Goal: Task Accomplishment & Management: Manage account settings

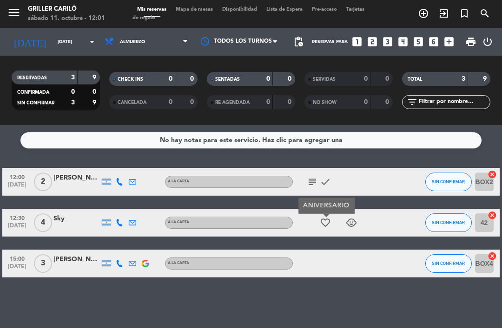
click at [356, 223] on icon "child_care" at bounding box center [351, 222] width 11 height 11
click at [343, 288] on div "No hay notas para este servicio. Haz clic para agregar una 12:00 [DATE] 2 [PERS…" at bounding box center [251, 226] width 502 height 203
click at [89, 249] on div "12:00 [DATE] 2 [PERSON_NAME] A LA CARTA subject check SIN CONFIRMAR BOX20 cance…" at bounding box center [250, 223] width 497 height 110
click at [189, 11] on span "Mapa de mesas" at bounding box center [194, 9] width 46 height 5
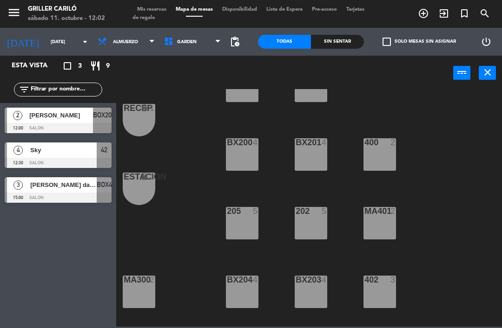
scroll to position [110, 0]
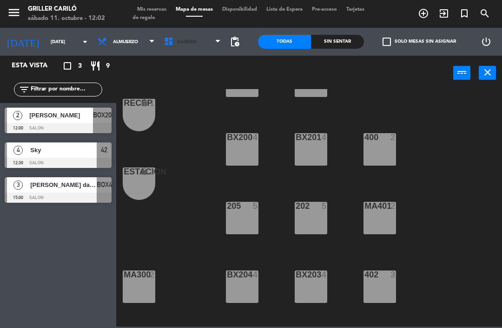
click at [204, 47] on span "GARDEN" at bounding box center [192, 42] width 66 height 20
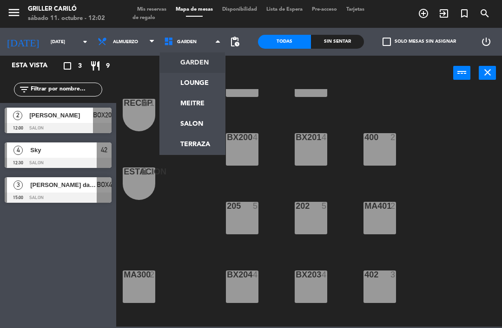
click at [203, 87] on ng-component "menu Griller Cariló [DATE] 11. octubre - 12:02 Mis reservas Mapa de mesas Dispo…" at bounding box center [251, 163] width 502 height 327
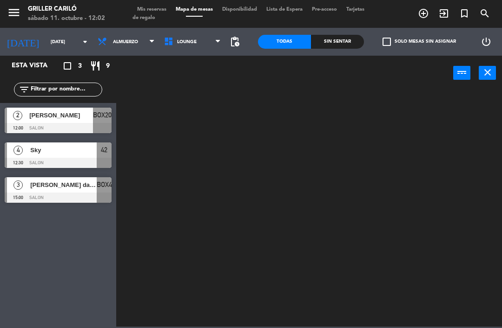
scroll to position [0, 0]
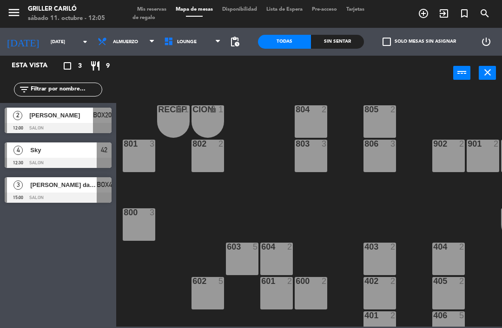
click at [180, 49] on span "LOUNGE" at bounding box center [192, 42] width 66 height 20
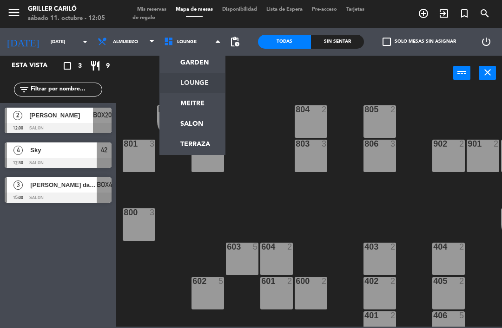
click at [193, 61] on ng-component "menu Griller Cariló [DATE] 11. octubre - 12:05 Mis reservas Mapa de mesas Dispo…" at bounding box center [251, 163] width 502 height 327
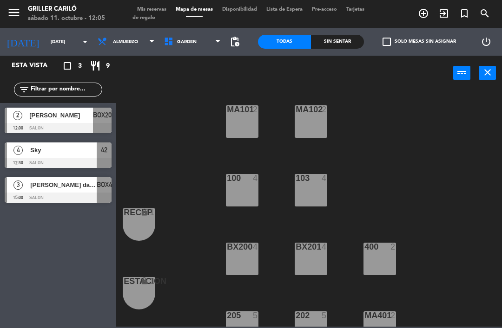
click at [243, 194] on div "100 4" at bounding box center [242, 190] width 33 height 33
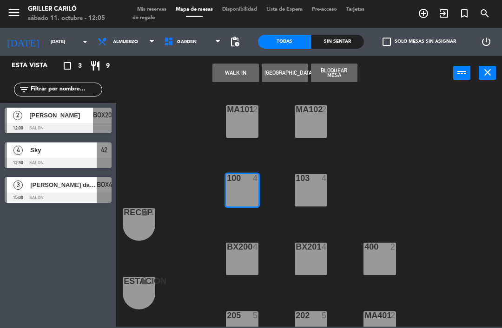
click at [233, 76] on button "WALK IN" at bounding box center [235, 73] width 46 height 19
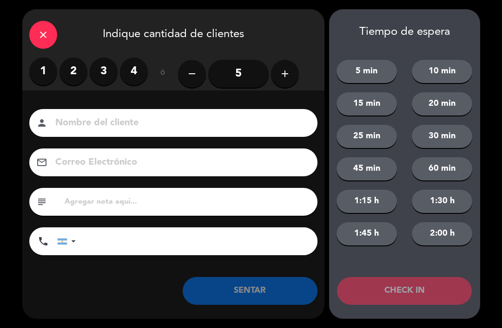
click at [72, 74] on label "2" at bounding box center [73, 72] width 28 height 28
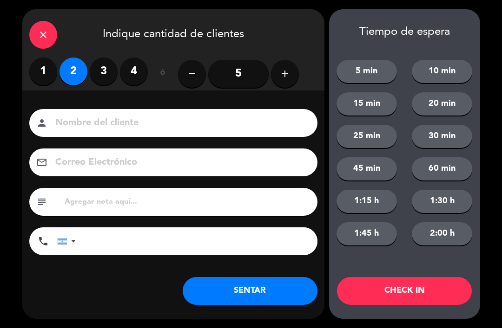
click at [262, 292] on button "SENTAR" at bounding box center [250, 291] width 135 height 28
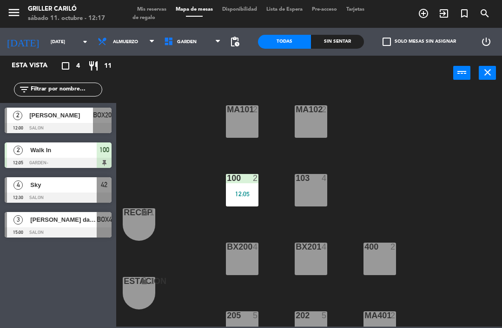
click at [347, 46] on div "Sin sentar" at bounding box center [337, 42] width 53 height 14
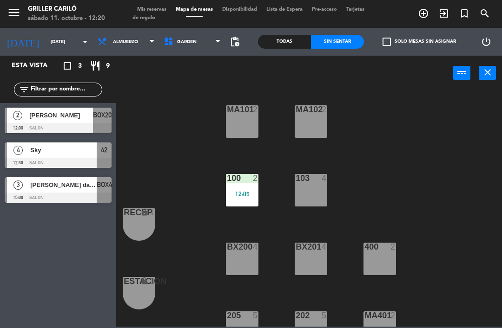
click at [156, 10] on span "Mis reservas" at bounding box center [151, 9] width 39 height 5
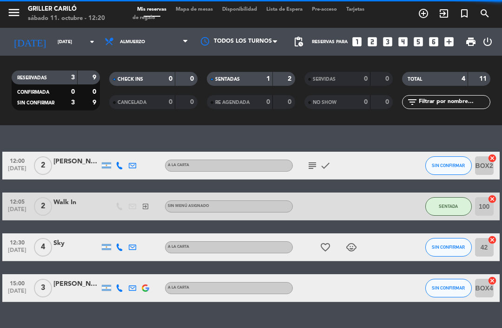
click at [65, 37] on input "[DATE]" at bounding box center [85, 42] width 64 height 14
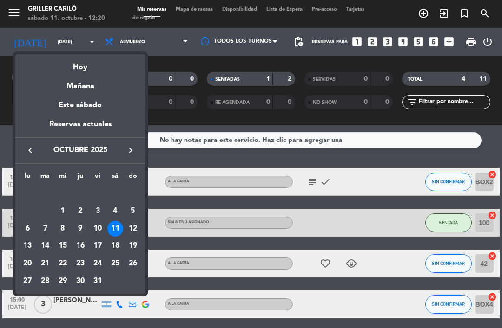
click at [79, 228] on div "9" at bounding box center [80, 229] width 16 height 16
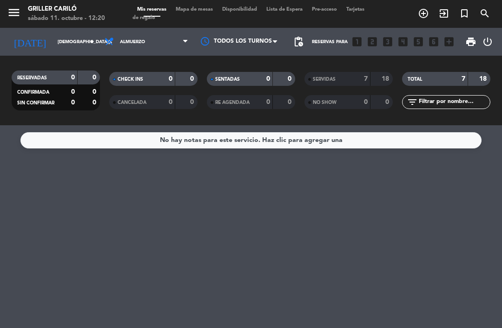
click at [152, 44] on span "Almuerzo" at bounding box center [146, 42] width 93 height 20
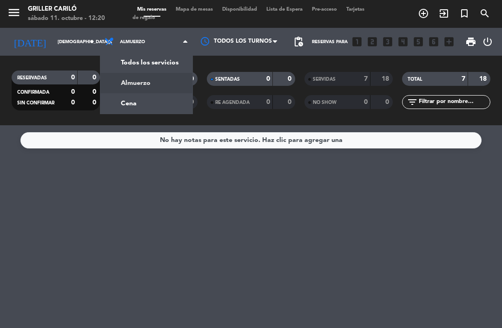
click at [149, 104] on div "menu Griller Cariló [DATE] 11. octubre - 12:20 Mis reservas Mapa de mesas Dispo…" at bounding box center [251, 62] width 502 height 125
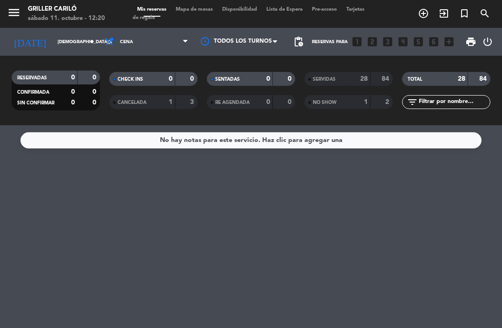
click at [53, 44] on input "[DEMOGRAPHIC_DATA][DATE]" at bounding box center [85, 42] width 64 height 14
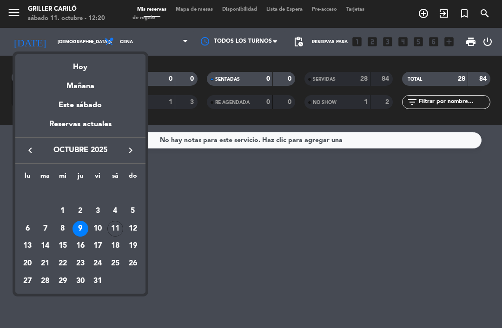
click at [116, 223] on div "11" at bounding box center [115, 229] width 16 height 16
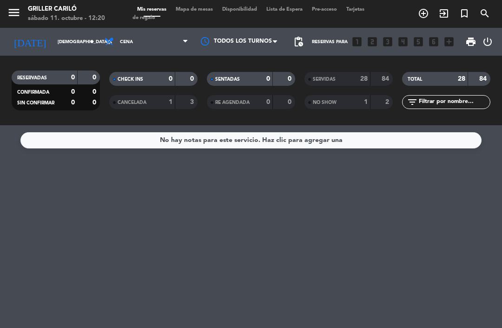
type input "[DATE]"
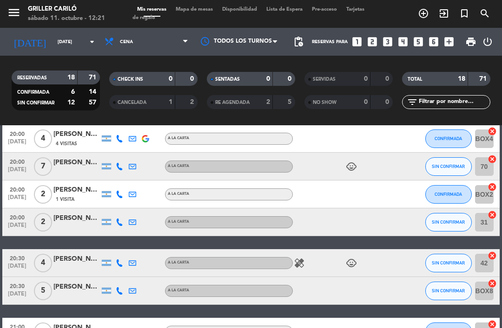
scroll to position [44, 0]
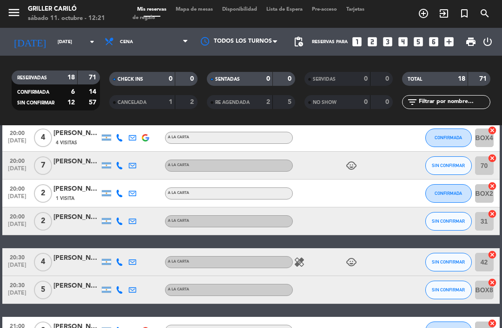
click at [308, 258] on div "healing child_care" at bounding box center [332, 262] width 78 height 27
click at [301, 263] on icon "healing" at bounding box center [299, 262] width 11 height 11
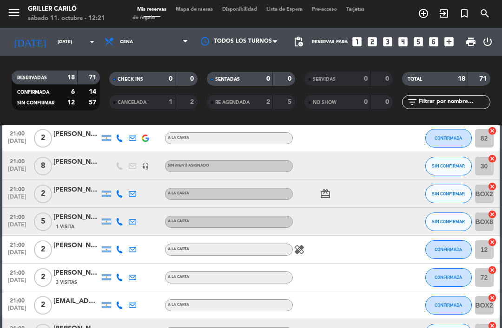
scroll to position [239, 0]
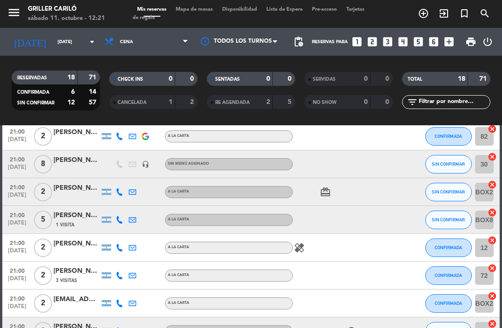
click at [298, 245] on icon "healing" at bounding box center [299, 247] width 11 height 11
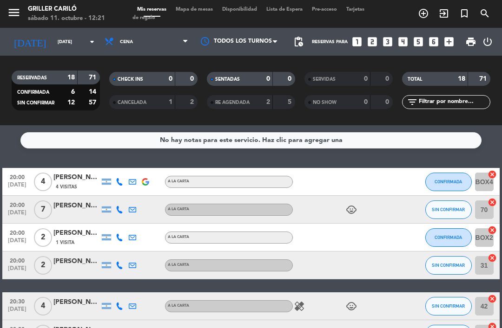
scroll to position [-36, 0]
click at [137, 42] on span "Cena" at bounding box center [146, 42] width 93 height 20
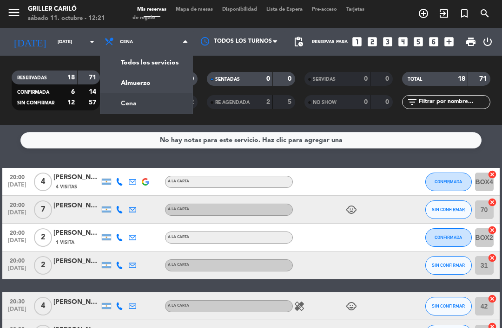
click at [148, 86] on div "menu Griller Cariló [DATE] 11. octubre - 12:21 Mis reservas Mapa de mesas Dispo…" at bounding box center [251, 62] width 502 height 125
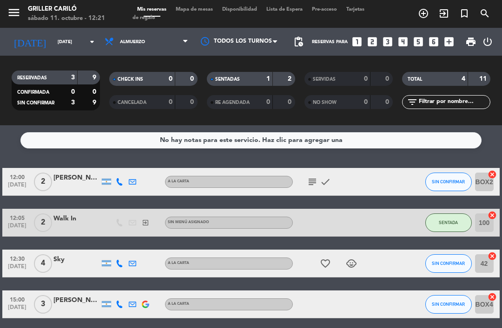
click at [194, 12] on span "Mapa de mesas" at bounding box center [194, 9] width 46 height 5
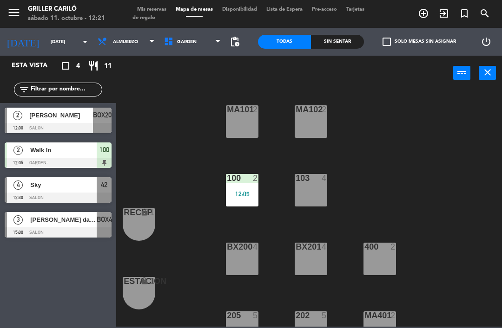
click at [144, 7] on span "Mis reservas" at bounding box center [151, 9] width 39 height 5
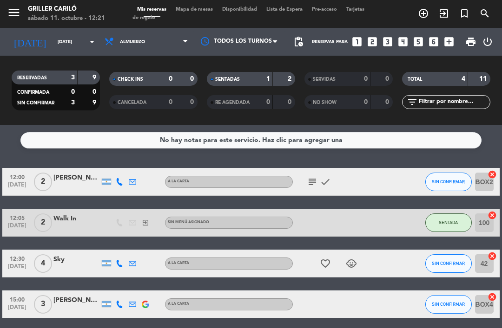
click at [312, 180] on icon "subject" at bounding box center [312, 182] width 11 height 11
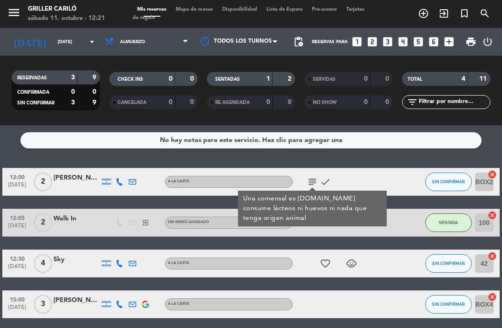
click at [402, 229] on div "12:05 [DATE] 2 Walk In exit_to_app Sin menú asignado SENTADA 100 cancel" at bounding box center [250, 223] width 497 height 28
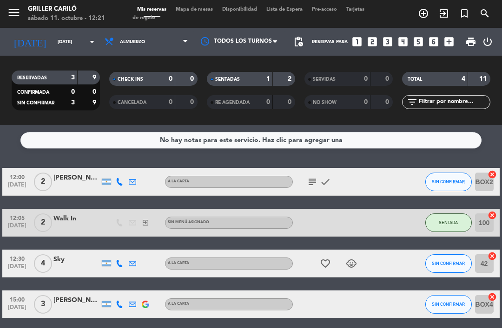
click at [198, 10] on span "Mapa de mesas" at bounding box center [194, 9] width 46 height 5
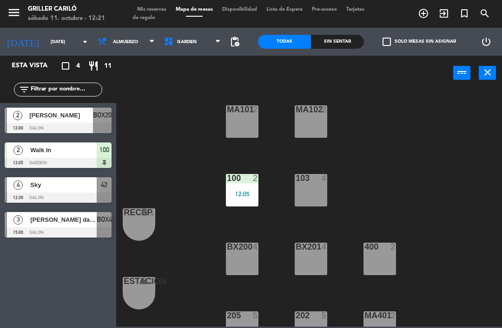
click at [350, 43] on div "Sin sentar" at bounding box center [337, 42] width 53 height 14
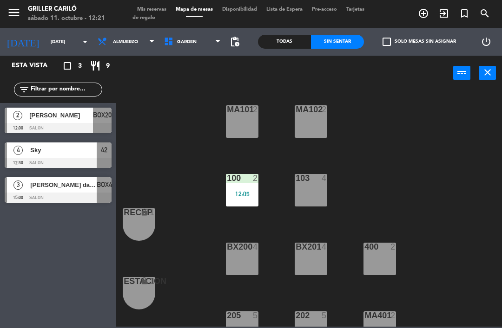
click at [193, 49] on span "GARDEN" at bounding box center [192, 42] width 66 height 20
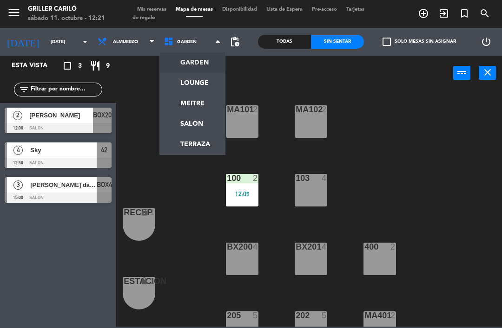
click at [206, 83] on ng-component "menu Griller Cariló [DATE] 11. octubre - 12:21 Mis reservas Mapa de mesas Dispo…" at bounding box center [251, 163] width 502 height 327
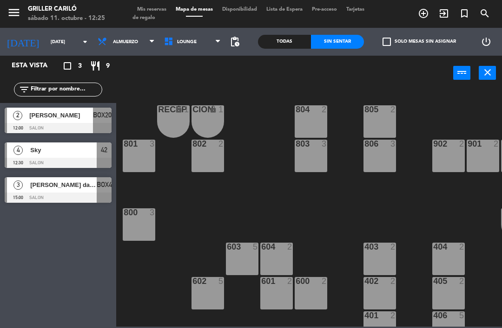
click at [314, 279] on div at bounding box center [310, 281] width 15 height 8
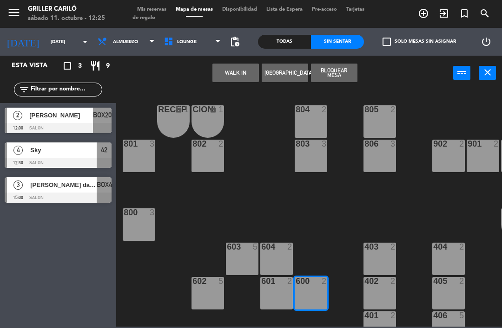
click at [239, 60] on div "WALK IN [GEOGRAPHIC_DATA] Bloquear Mesa power_input close" at bounding box center [284, 73] width 337 height 35
click at [240, 73] on button "WALK IN" at bounding box center [235, 73] width 46 height 19
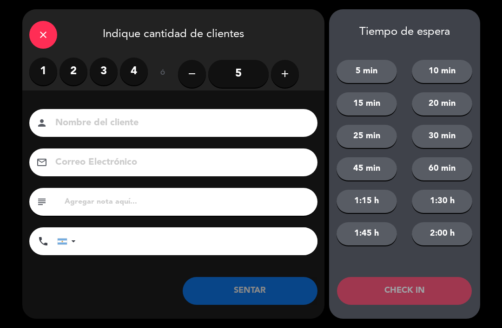
click at [74, 64] on label "2" at bounding box center [73, 72] width 28 height 28
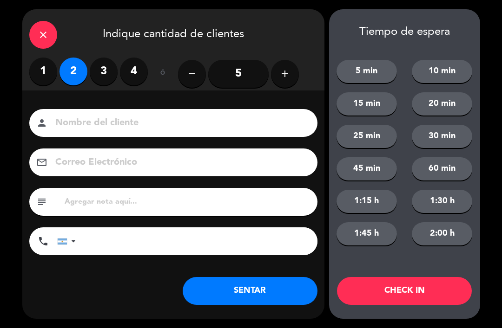
click at [224, 294] on button "SENTAR" at bounding box center [250, 291] width 135 height 28
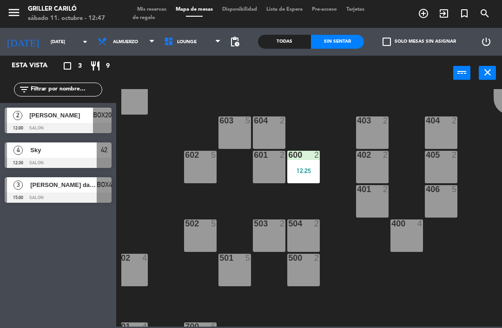
scroll to position [126, 7]
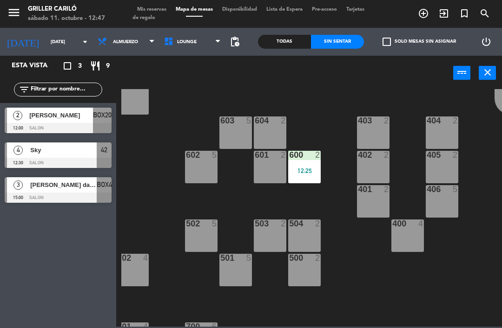
click at [313, 228] on div "2" at bounding box center [319, 224] width 15 height 8
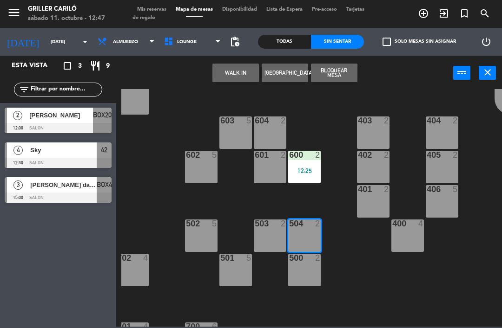
click at [241, 74] on button "WALK IN" at bounding box center [235, 73] width 46 height 19
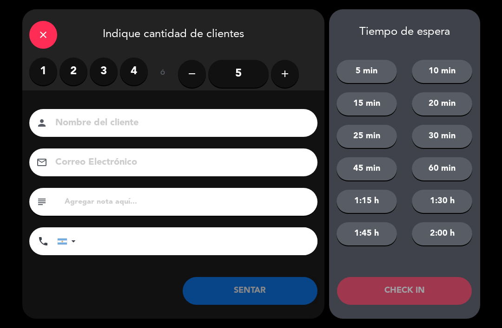
click at [71, 74] on label "2" at bounding box center [73, 72] width 28 height 28
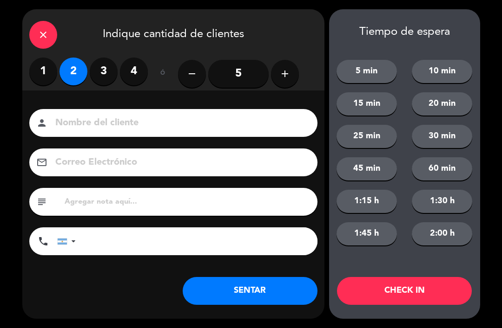
click at [246, 295] on button "SENTAR" at bounding box center [250, 291] width 135 height 28
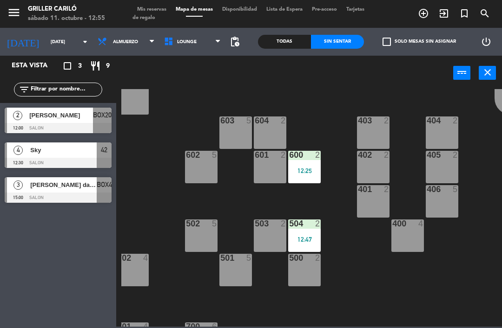
click at [184, 45] on span "LOUNGE" at bounding box center [192, 42] width 66 height 20
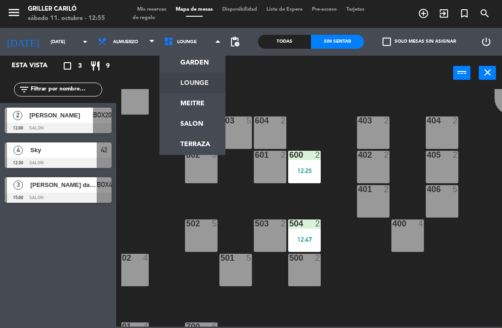
click at [180, 65] on ng-component "menu Griller Cariló [DATE] 11. octubre - 12:55 Mis reservas Mapa de mesas Dispo…" at bounding box center [251, 163] width 502 height 327
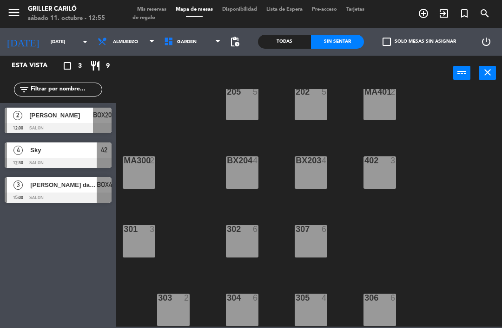
scroll to position [224, 0]
click at [248, 230] on div at bounding box center [242, 229] width 15 height 8
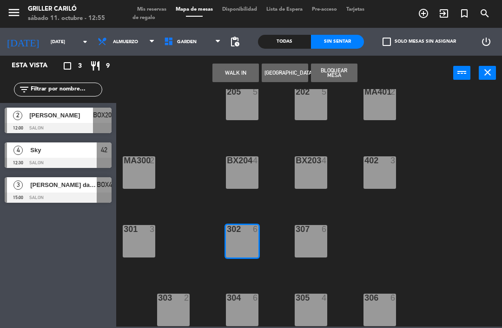
click at [237, 72] on button "WALK IN" at bounding box center [235, 73] width 46 height 19
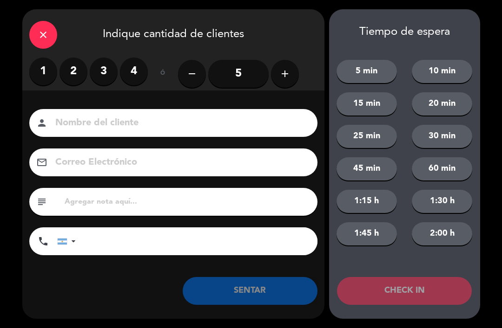
click at [110, 75] on label "3" at bounding box center [104, 72] width 28 height 28
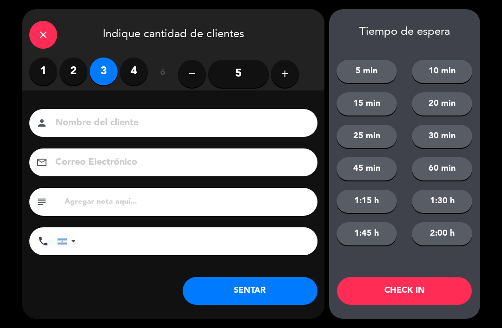
click at [205, 296] on button "SENTAR" at bounding box center [250, 291] width 135 height 28
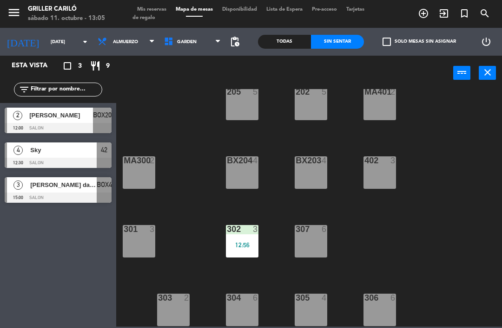
click at [207, 59] on div "power_input close" at bounding box center [284, 73] width 337 height 35
click at [189, 51] on span "GARDEN" at bounding box center [192, 42] width 66 height 20
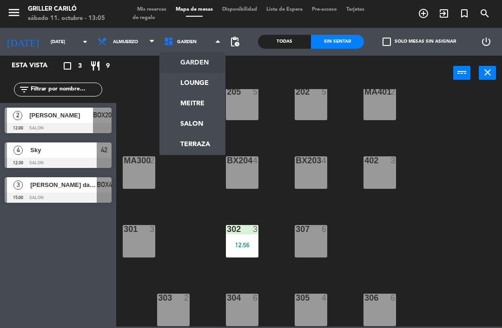
click at [180, 78] on ng-component "menu Griller Cariló [DATE] 11. octubre - 13:05 Mis reservas Mapa de mesas Dispo…" at bounding box center [251, 163] width 502 height 327
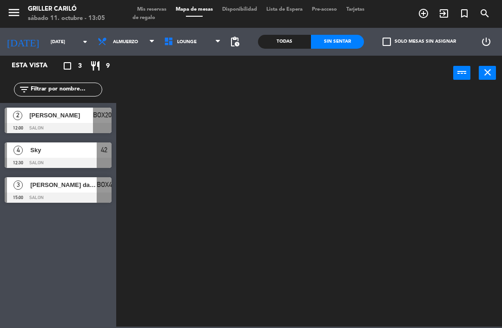
scroll to position [0, 0]
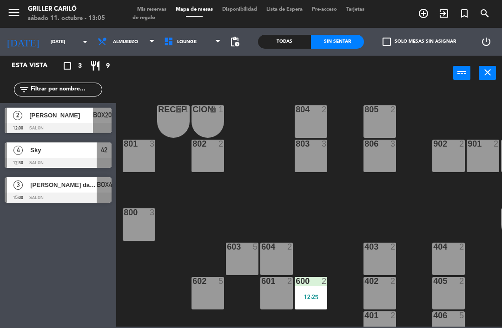
click at [196, 49] on span "LOUNGE" at bounding box center [192, 42] width 66 height 20
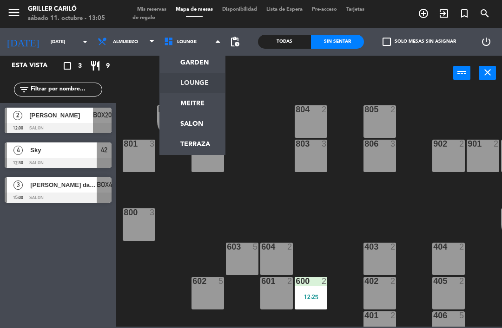
click at [239, 165] on div "RECEP lock 1 CION lock 1 804 2 805 2 801 3 802 2 803 3 806 3 900 2 901 2 902 2 …" at bounding box center [311, 208] width 380 height 238
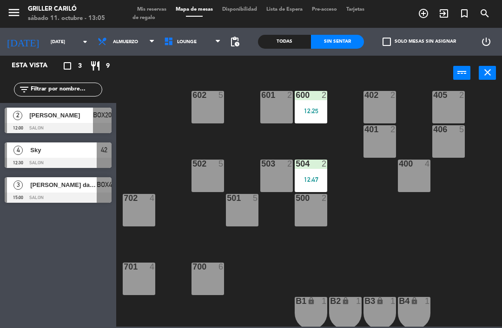
scroll to position [188, 0]
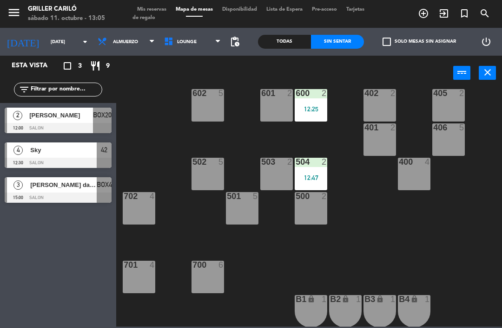
click at [141, 201] on div "702 4" at bounding box center [139, 196] width 33 height 9
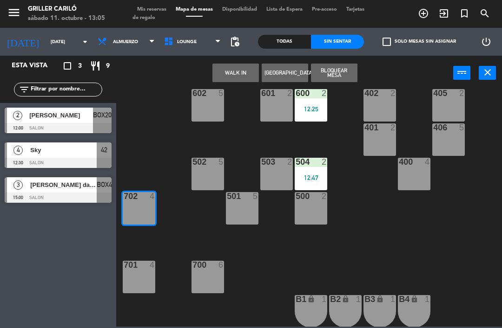
click at [237, 74] on button "WALK IN" at bounding box center [235, 73] width 46 height 19
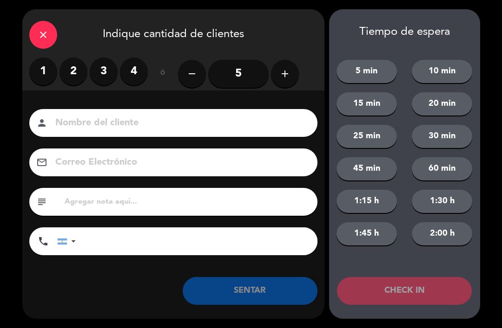
click at [286, 72] on icon "add" at bounding box center [284, 73] width 11 height 11
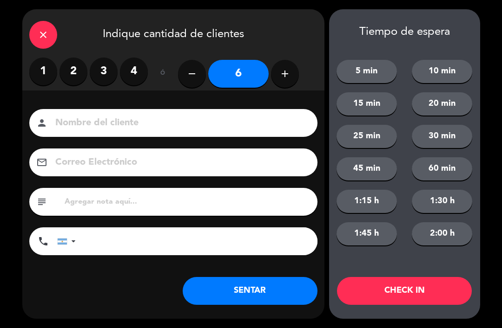
click at [75, 73] on label "2" at bounding box center [73, 72] width 28 height 28
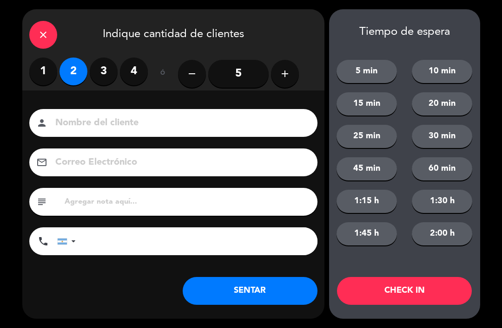
click at [268, 290] on button "SENTAR" at bounding box center [250, 291] width 135 height 28
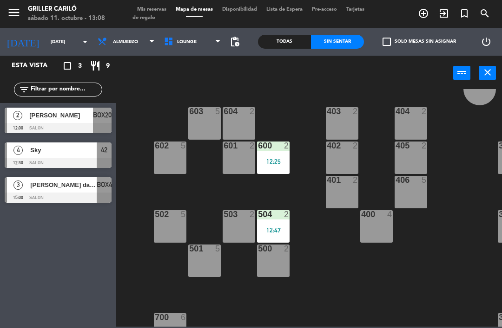
scroll to position [131, 38]
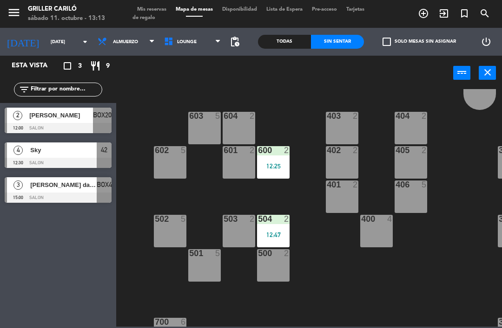
click at [409, 198] on div "406 5" at bounding box center [410, 197] width 33 height 33
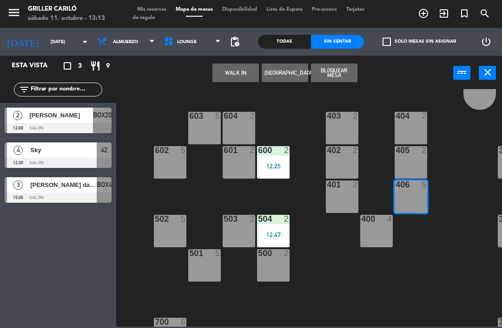
click at [402, 166] on div "405 2" at bounding box center [410, 162] width 33 height 33
click at [232, 72] on button "WALK IN" at bounding box center [235, 73] width 46 height 19
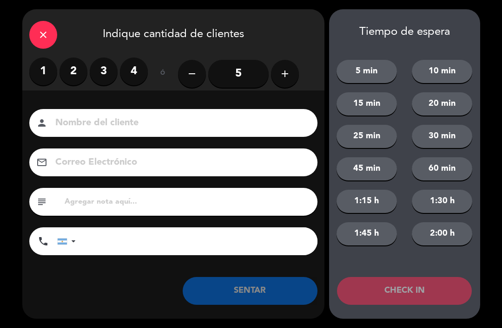
click at [291, 75] on button "add" at bounding box center [285, 74] width 28 height 28
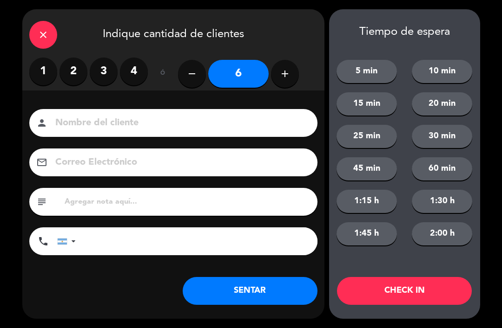
click at [286, 72] on icon "add" at bounding box center [284, 73] width 11 height 11
click at [290, 74] on icon "add" at bounding box center [284, 73] width 11 height 11
click at [279, 79] on button "add" at bounding box center [285, 74] width 28 height 28
click at [268, 75] on input "9" at bounding box center [238, 74] width 60 height 28
click at [281, 70] on icon "add" at bounding box center [284, 73] width 11 height 11
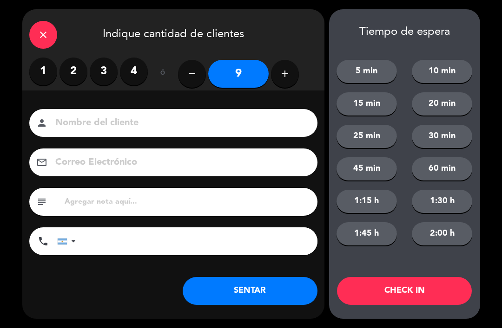
type input "10"
click at [219, 294] on button "SENTAR" at bounding box center [250, 291] width 135 height 28
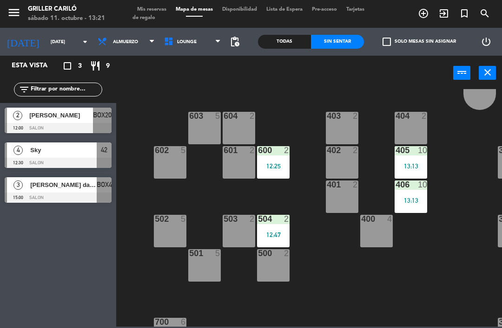
click at [124, 39] on span "Almuerzo" at bounding box center [125, 41] width 25 height 5
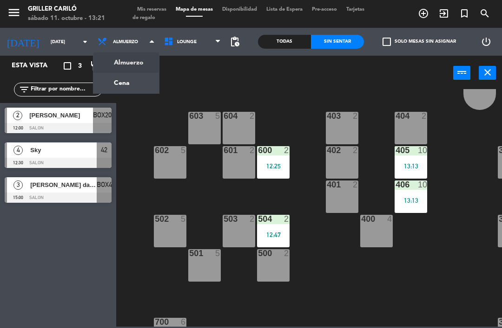
click at [191, 80] on div "power_input close" at bounding box center [284, 73] width 337 height 35
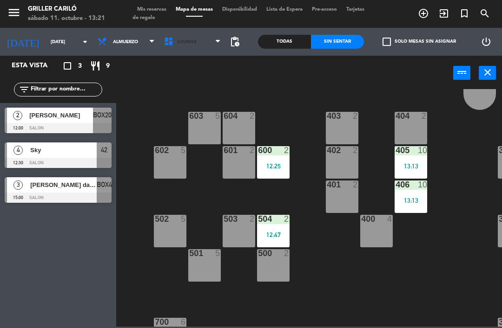
click at [196, 46] on span "LOUNGE" at bounding box center [192, 42] width 66 height 20
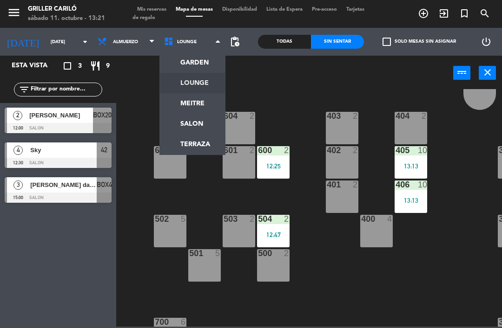
click at [200, 65] on ng-component "menu Griller Cariló [DATE] 11. octubre - 13:21 Mis reservas Mapa de mesas Dispo…" at bounding box center [251, 163] width 502 height 327
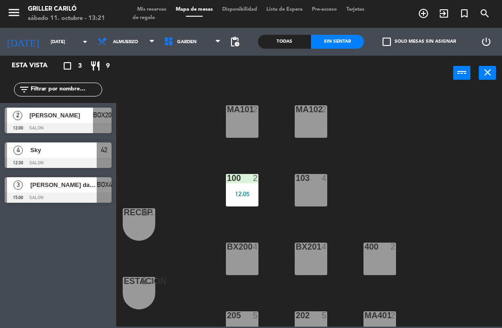
click at [321, 190] on div "103 4" at bounding box center [310, 190] width 33 height 33
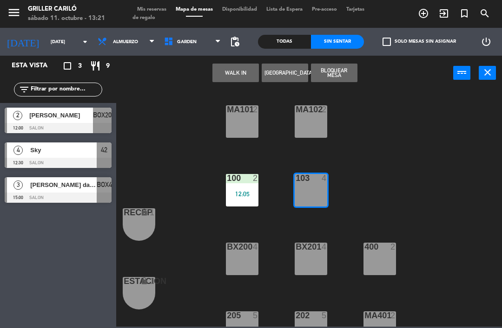
click at [233, 79] on button "WALK IN" at bounding box center [235, 73] width 46 height 19
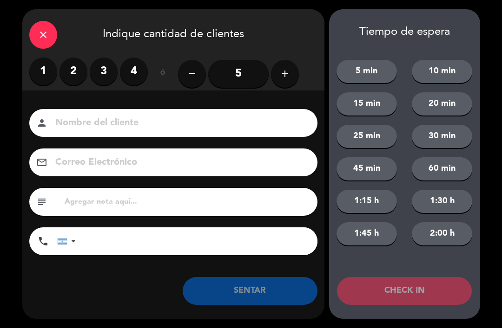
click at [74, 69] on label "2" at bounding box center [73, 72] width 28 height 28
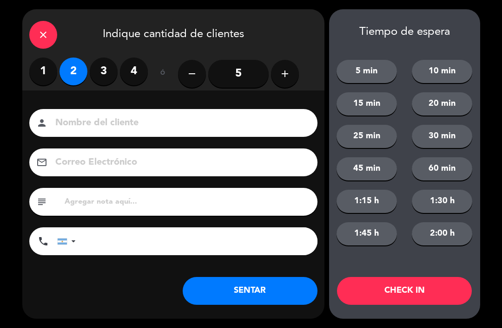
click at [260, 289] on button "SENTAR" at bounding box center [250, 291] width 135 height 28
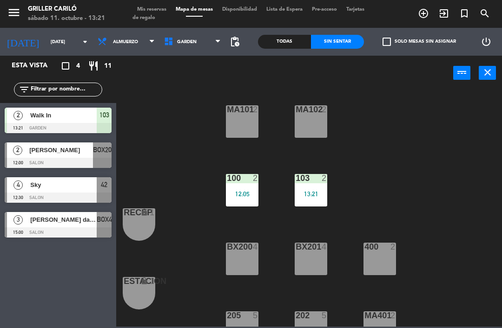
click at [233, 185] on div "100 2 12:05" at bounding box center [242, 190] width 33 height 33
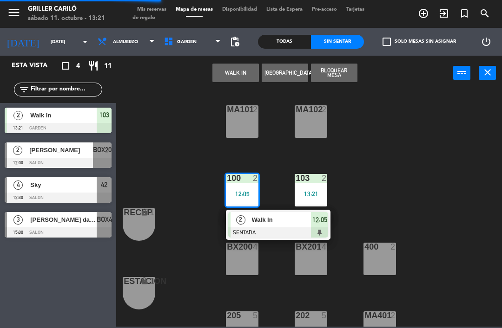
click at [263, 227] on div "Walk In" at bounding box center [281, 219] width 60 height 15
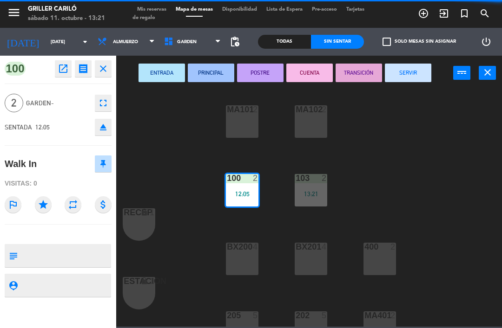
click at [412, 73] on button "SERVIR" at bounding box center [408, 73] width 46 height 19
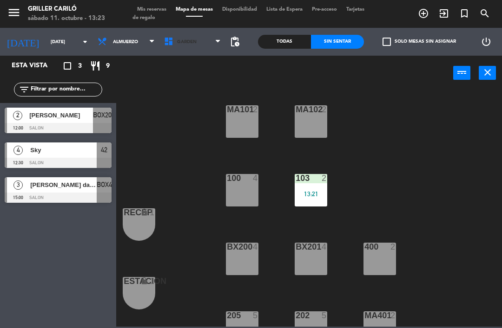
click at [189, 47] on span "GARDEN" at bounding box center [192, 42] width 66 height 20
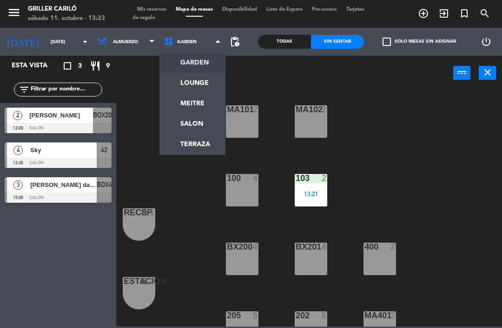
click at [202, 76] on ng-component "menu Griller Cariló [DATE] 11. octubre - 13:23 Mis reservas Mapa de mesas Dispo…" at bounding box center [251, 163] width 502 height 327
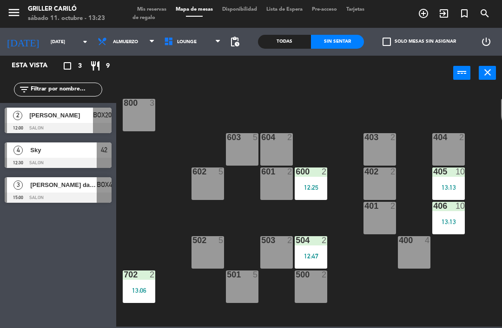
scroll to position [111, 0]
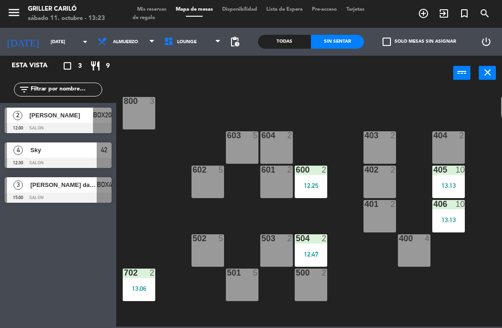
click at [379, 213] on div "401 2" at bounding box center [379, 216] width 33 height 33
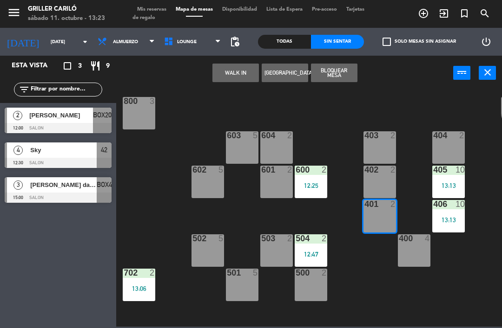
click at [236, 76] on button "WALK IN" at bounding box center [235, 73] width 46 height 19
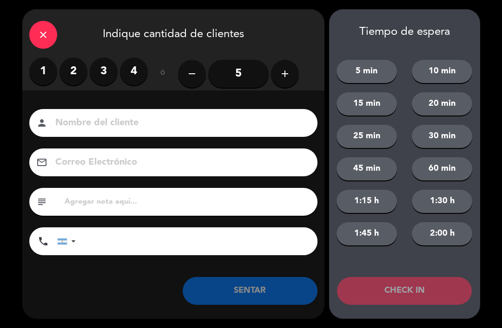
click at [79, 70] on label "2" at bounding box center [73, 72] width 28 height 28
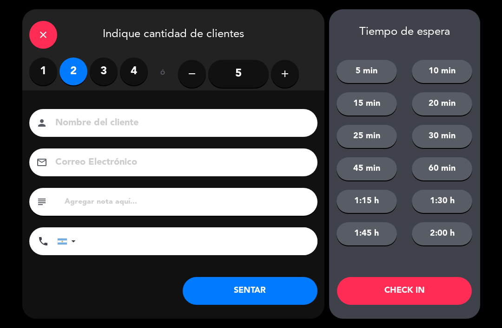
click at [41, 31] on icon "close" at bounding box center [43, 34] width 11 height 11
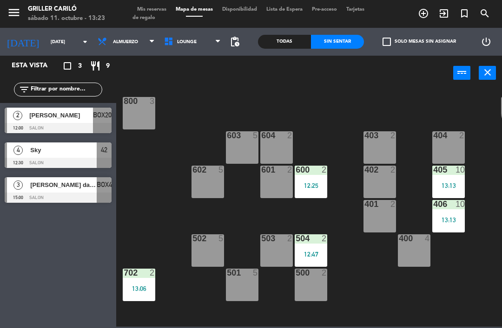
click at [191, 166] on div "602" at bounding box center [191, 170] width 15 height 8
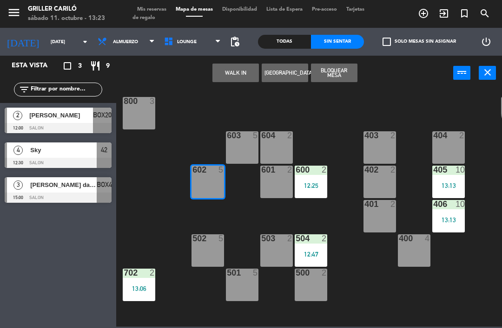
click at [204, 179] on div "602 5" at bounding box center [207, 182] width 33 height 33
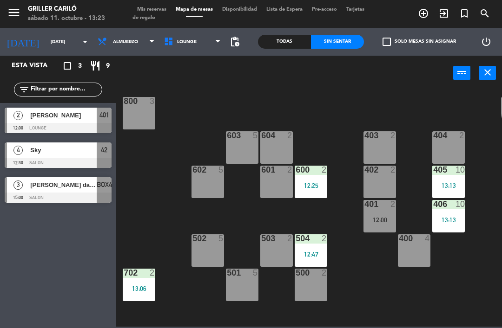
click at [385, 212] on div "401 2 12:00" at bounding box center [379, 216] width 33 height 33
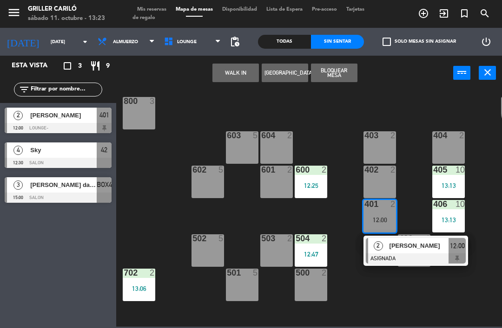
click at [409, 255] on div at bounding box center [416, 259] width 100 height 10
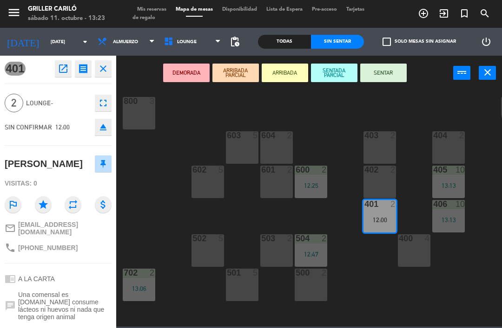
click at [402, 70] on button "SENTAR" at bounding box center [383, 73] width 46 height 19
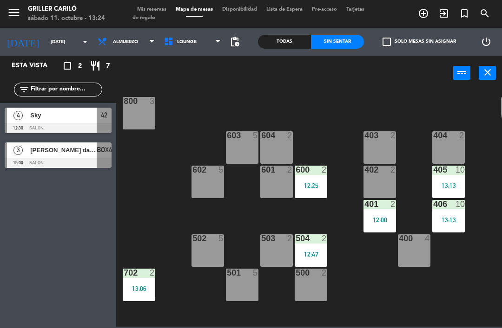
click at [326, 181] on div "600 2 12:25" at bounding box center [310, 182] width 33 height 33
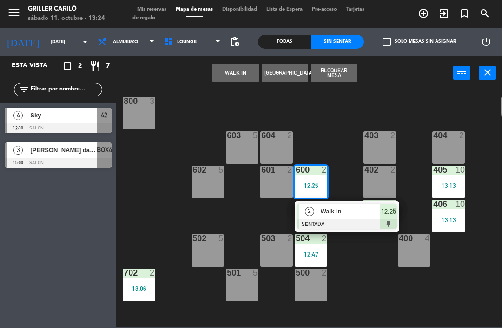
click at [354, 210] on span "Walk In" at bounding box center [350, 212] width 59 height 10
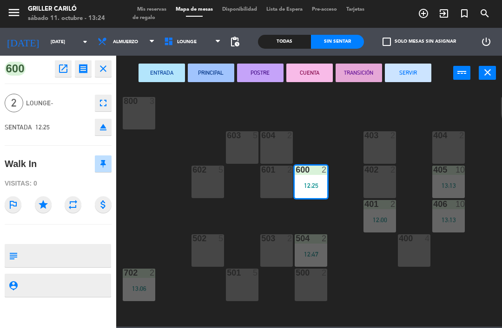
click at [415, 75] on button "SERVIR" at bounding box center [408, 73] width 46 height 19
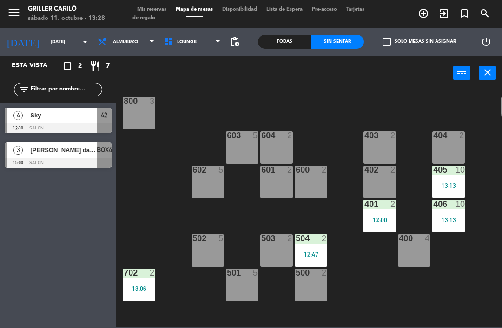
click at [312, 253] on div "12:47" at bounding box center [310, 254] width 33 height 7
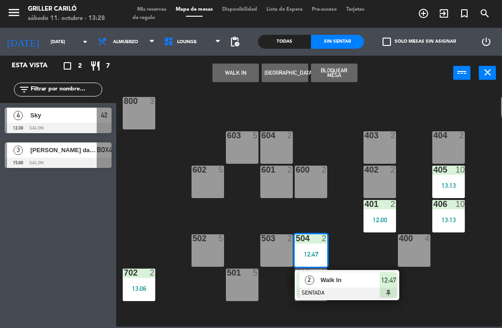
click at [314, 272] on div "2 Walk In SENTADA 12:47" at bounding box center [346, 285] width 105 height 30
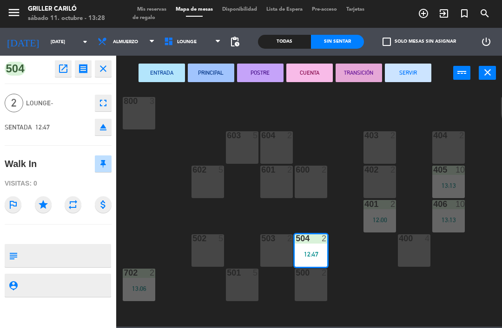
click at [416, 72] on button "SERVIR" at bounding box center [408, 73] width 46 height 19
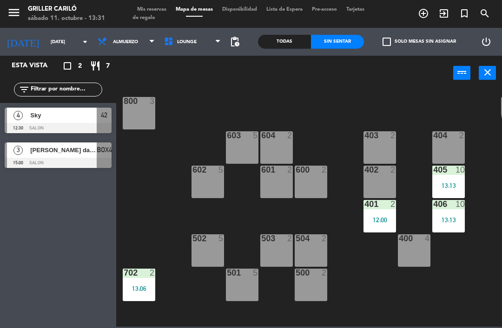
click at [193, 168] on div "602" at bounding box center [192, 170] width 0 height 8
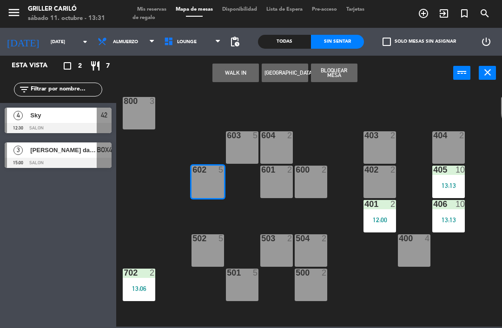
click at [236, 73] on button "WALK IN" at bounding box center [235, 73] width 46 height 19
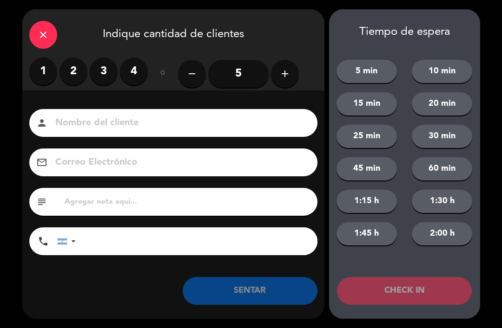
click at [96, 68] on label "3" at bounding box center [104, 72] width 28 height 28
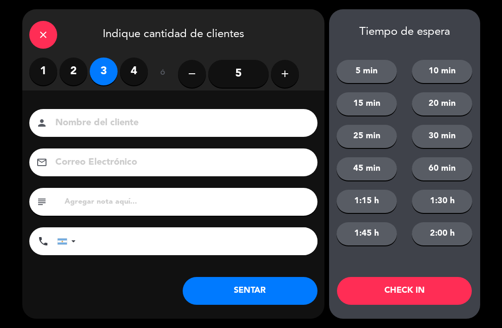
click at [276, 293] on button "SENTAR" at bounding box center [250, 291] width 135 height 28
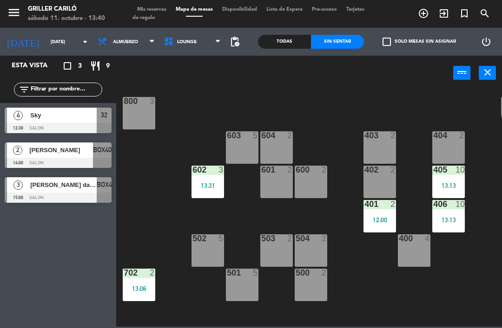
click at [305, 185] on div "600 2" at bounding box center [310, 182] width 33 height 33
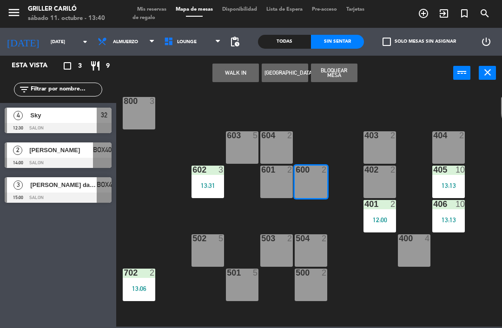
click at [244, 76] on button "WALK IN" at bounding box center [235, 73] width 46 height 19
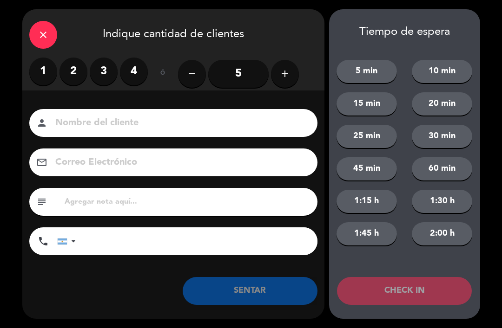
click at [134, 70] on label "4" at bounding box center [134, 72] width 28 height 28
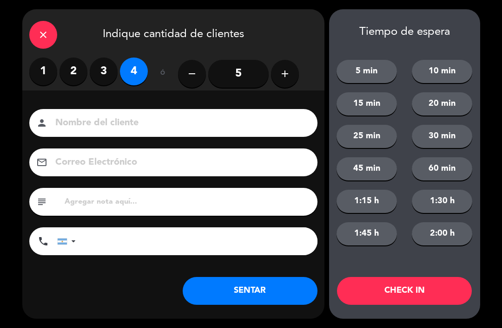
click at [261, 289] on button "SENTAR" at bounding box center [250, 291] width 135 height 28
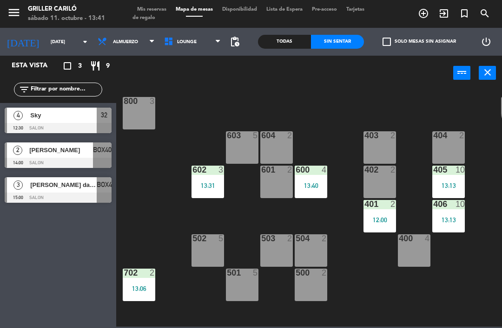
click at [143, 20] on span "Tarjetas de regalo" at bounding box center [248, 13] width 232 height 13
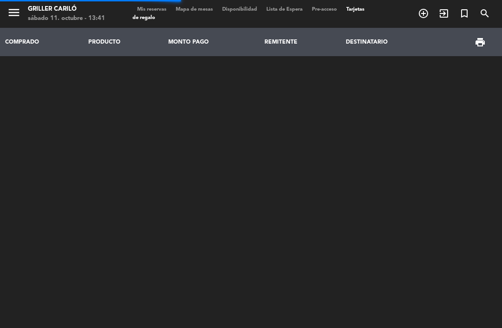
click at [150, 12] on span "Mis reservas" at bounding box center [151, 9] width 39 height 5
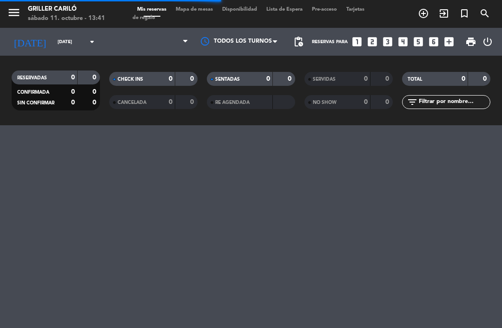
click at [159, 9] on span "Mis reservas" at bounding box center [151, 9] width 39 height 5
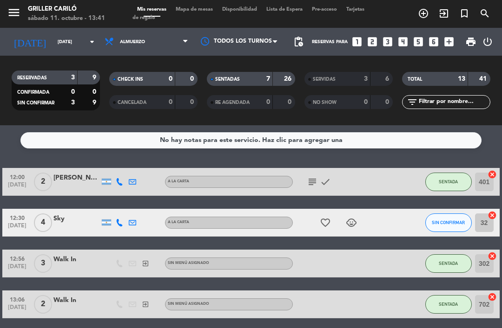
click at [240, 82] on span "SENTADAS" at bounding box center [227, 79] width 25 height 5
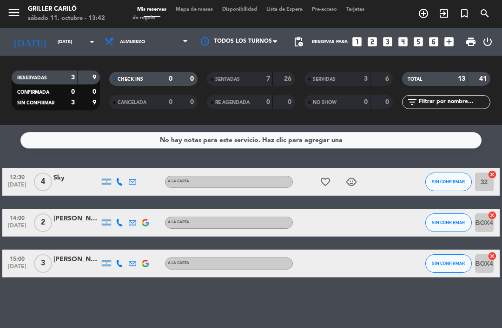
click at [196, 11] on span "Mapa de mesas" at bounding box center [194, 9] width 46 height 5
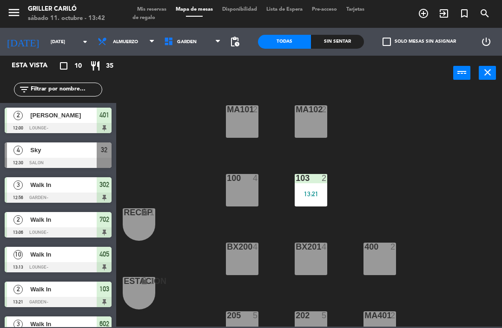
click at [339, 39] on div "Sin sentar" at bounding box center [337, 42] width 53 height 14
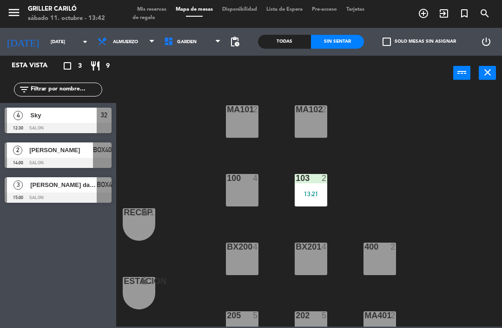
click at [193, 36] on span "GARDEN" at bounding box center [192, 42] width 66 height 20
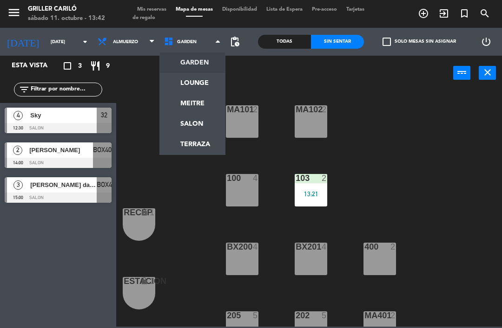
click at [206, 83] on ng-component "menu Griller Cariló [DATE] 11. octubre - 13:42 Mis reservas Mapa de mesas Dispo…" at bounding box center [251, 163] width 502 height 327
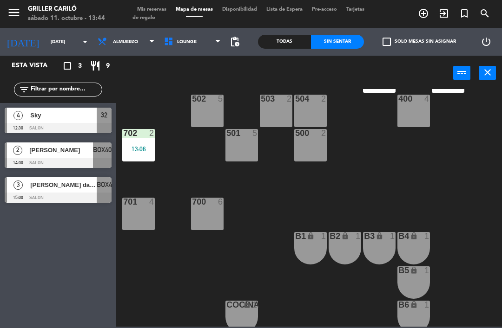
scroll to position [253, 0]
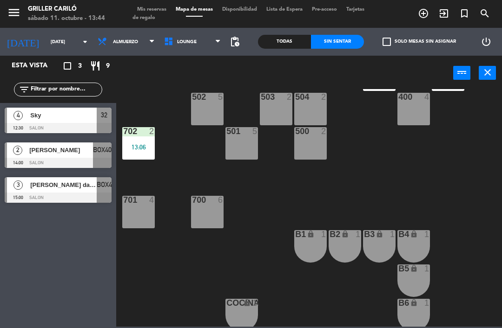
click at [144, 202] on div at bounding box center [138, 200] width 15 height 8
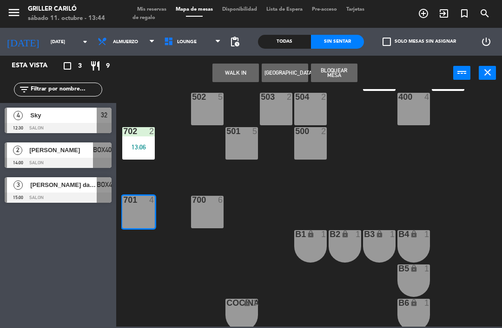
click at [244, 80] on button "WALK IN" at bounding box center [235, 73] width 46 height 19
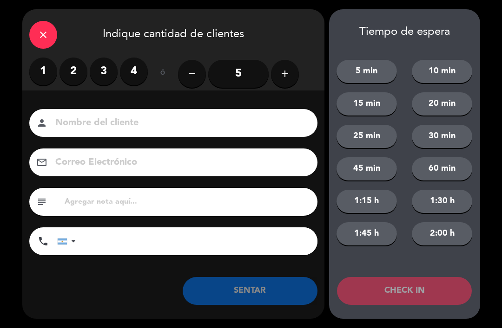
click at [74, 77] on label "2" at bounding box center [73, 72] width 28 height 28
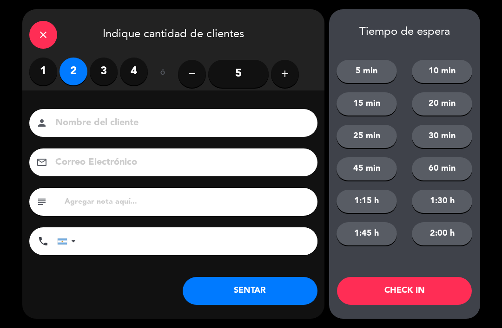
click at [238, 294] on button "SENTAR" at bounding box center [250, 291] width 135 height 28
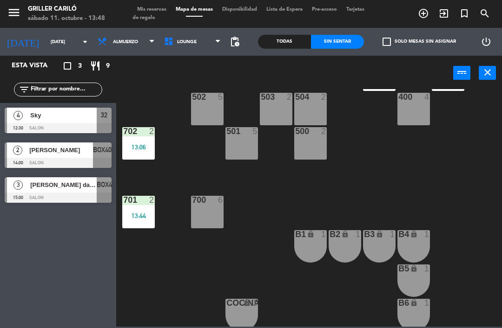
click at [188, 40] on span "LOUNGE" at bounding box center [187, 41] width 20 height 5
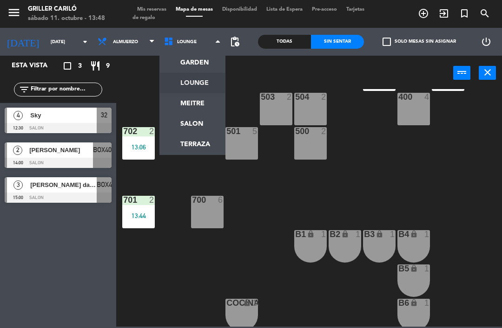
click at [197, 59] on ng-component "menu Griller Cariló [DATE] 11. octubre - 13:48 Mis reservas Mapa de mesas Dispo…" at bounding box center [251, 163] width 502 height 327
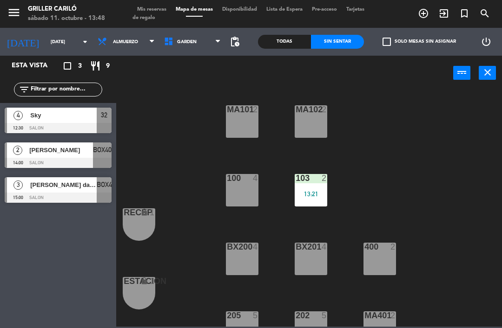
click at [381, 142] on div "MA101 2 MA102 2 103 2 13:21 100 4 RECEP lock 1 BX200 4 BX201 4 400 2 ESTACION l…" at bounding box center [311, 208] width 380 height 238
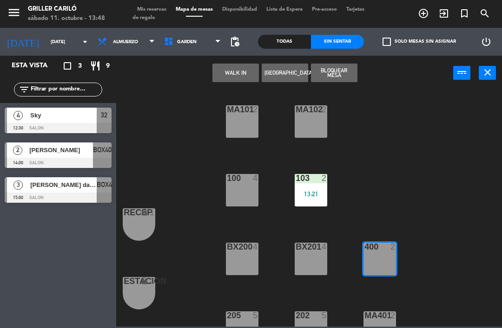
click at [241, 69] on button "WALK IN" at bounding box center [235, 73] width 46 height 19
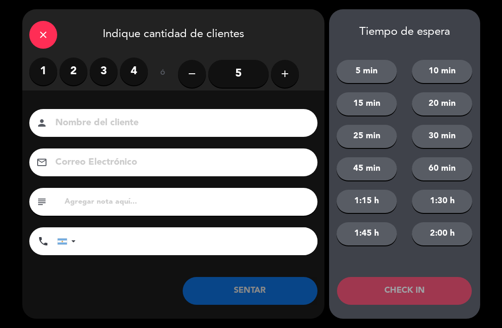
click at [77, 71] on label "2" at bounding box center [73, 72] width 28 height 28
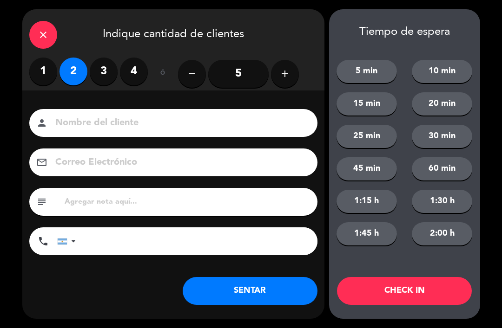
click at [280, 290] on button "SENTAR" at bounding box center [250, 291] width 135 height 28
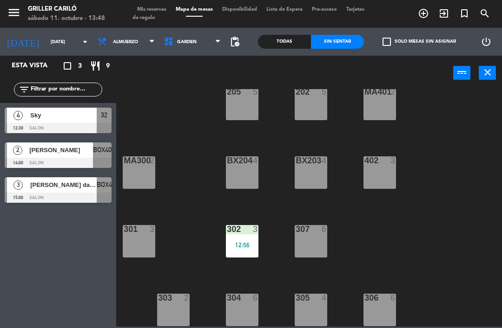
scroll to position [225, 0]
click at [309, 245] on div "307 6" at bounding box center [310, 241] width 33 height 33
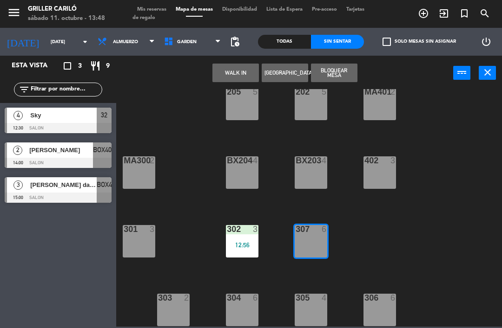
click at [234, 78] on button "WALK IN" at bounding box center [235, 73] width 46 height 19
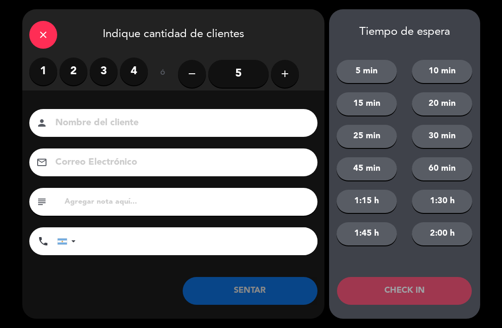
click at [282, 67] on button "add" at bounding box center [285, 74] width 28 height 28
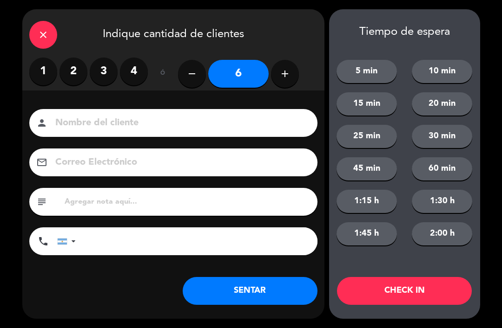
click at [243, 293] on button "SENTAR" at bounding box center [250, 291] width 135 height 28
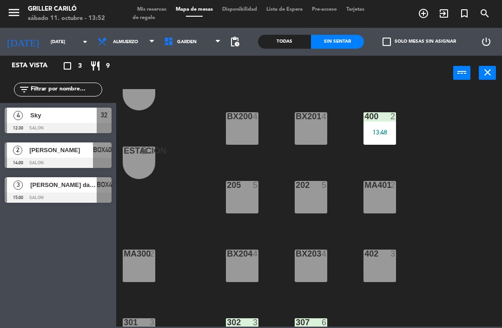
scroll to position [130, 0]
click at [311, 131] on div "BX201 4" at bounding box center [310, 129] width 33 height 33
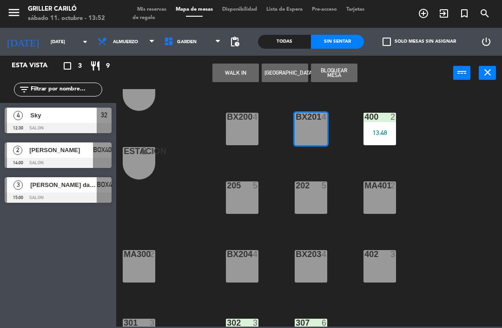
click at [240, 73] on button "WALK IN" at bounding box center [235, 73] width 46 height 19
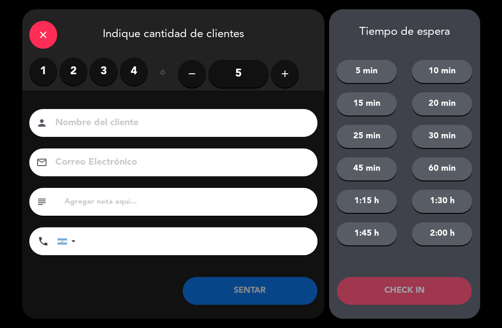
click at [76, 70] on label "2" at bounding box center [73, 72] width 28 height 28
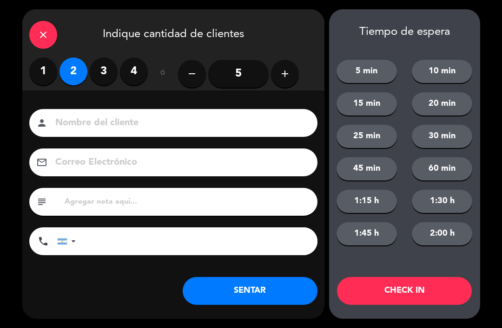
click at [260, 303] on button "SENTAR" at bounding box center [250, 291] width 135 height 28
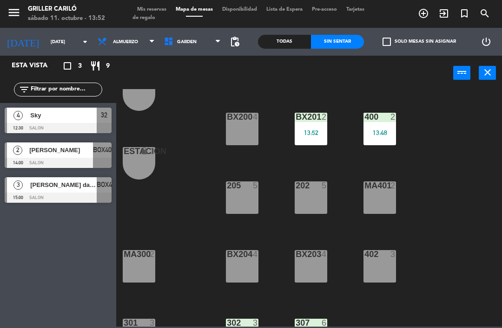
click at [313, 131] on div "13:52" at bounding box center [310, 133] width 33 height 7
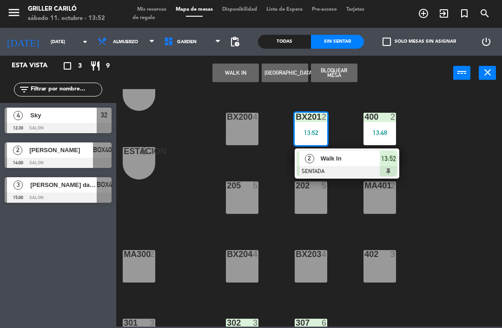
click at [339, 170] on div at bounding box center [347, 171] width 100 height 10
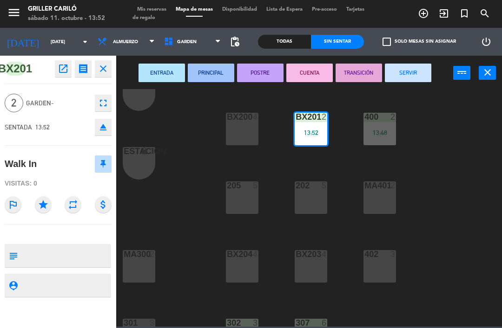
click at [405, 69] on button "SERVIR" at bounding box center [408, 73] width 46 height 19
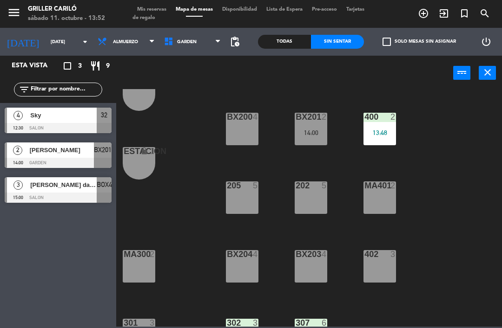
click at [314, 130] on div "14:00" at bounding box center [310, 133] width 33 height 7
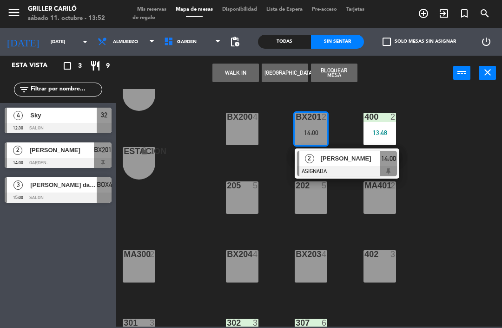
click at [343, 158] on span "[PERSON_NAME]" at bounding box center [350, 159] width 59 height 10
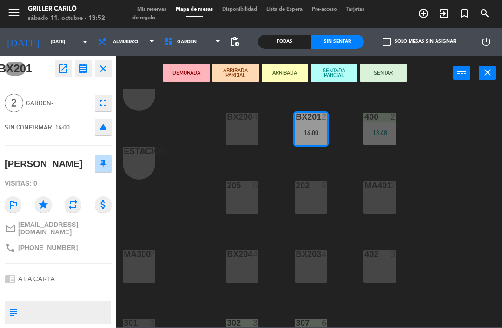
click at [395, 67] on button "SENTAR" at bounding box center [383, 73] width 46 height 19
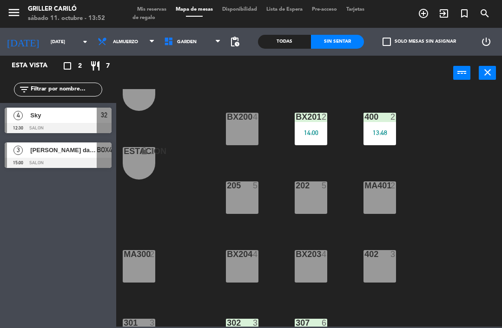
click at [164, 10] on span "Mis reservas" at bounding box center [151, 9] width 39 height 5
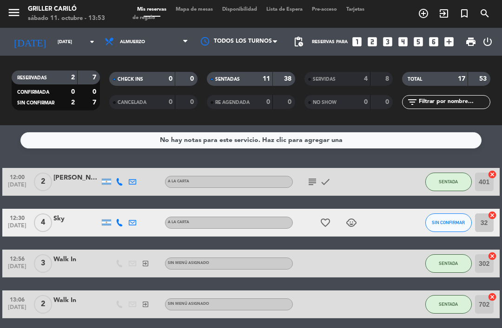
click at [356, 75] on div "4" at bounding box center [358, 79] width 19 height 11
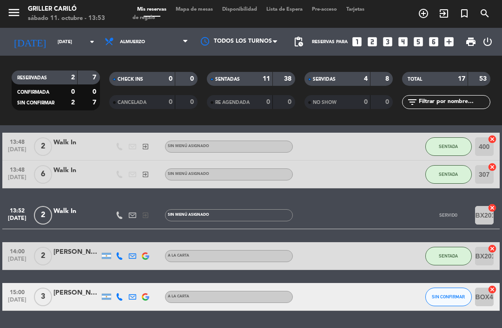
scroll to position [525, 0]
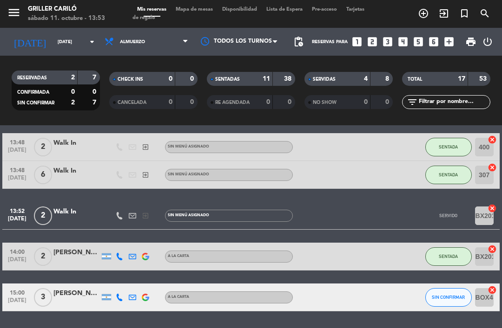
click at [477, 210] on input "BX201" at bounding box center [484, 216] width 19 height 19
click at [50, 216] on span "2" at bounding box center [43, 216] width 18 height 19
click at [84, 217] on div at bounding box center [76, 220] width 46 height 7
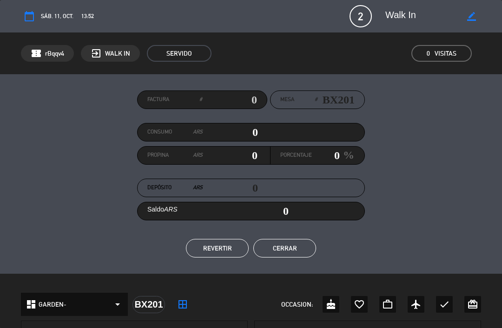
click at [216, 255] on button "REVERTIR" at bounding box center [217, 248] width 63 height 19
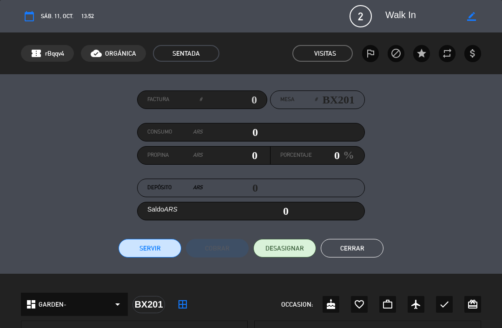
click at [272, 256] on button "DESASIGNAR" at bounding box center [284, 248] width 63 height 19
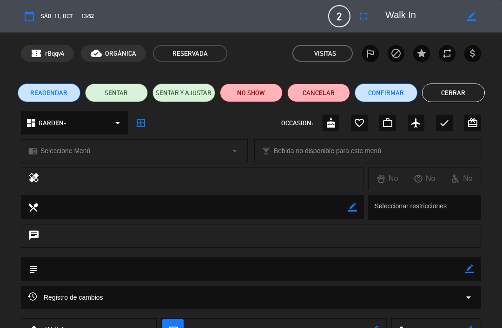
click at [320, 98] on button "Cancelar" at bounding box center [318, 93] width 63 height 19
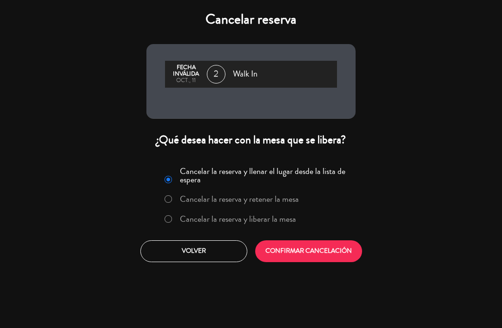
click at [174, 216] on label "Cancelar la reserva y liberar la mesa" at bounding box center [229, 219] width 141 height 17
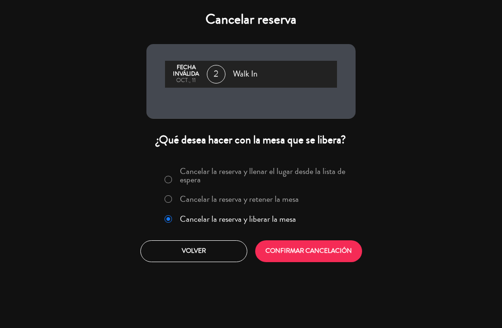
click at [286, 255] on button "CONFIRMAR CANCELACIÓN" at bounding box center [308, 252] width 107 height 22
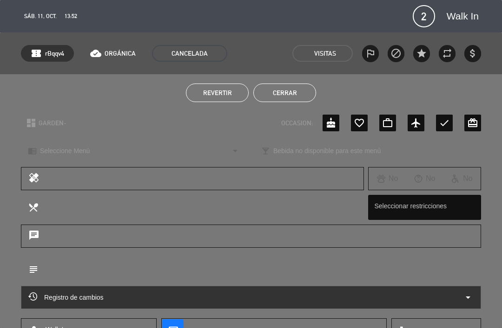
click at [305, 91] on button "Cerrar" at bounding box center [284, 93] width 63 height 19
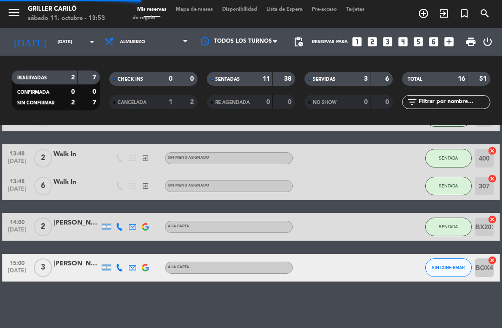
scroll to position [484, 0]
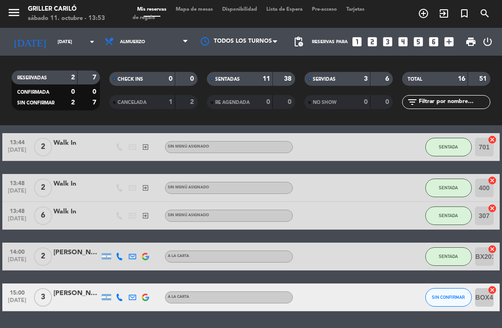
click at [174, 89] on div "CHECK INS 0 0" at bounding box center [154, 83] width 98 height 23
click at [149, 97] on div "CANCELADA" at bounding box center [132, 102] width 43 height 11
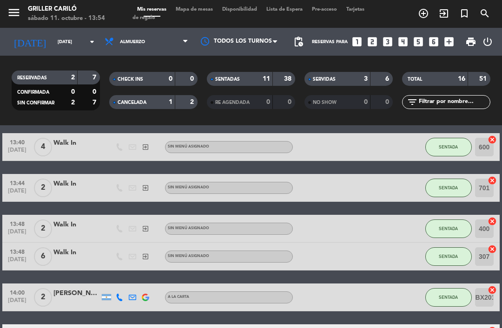
click at [155, 101] on div "1" at bounding box center [163, 102] width 19 height 11
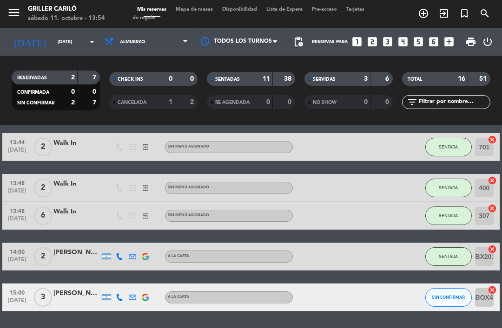
click at [338, 79] on div "SERVIDAS" at bounding box center [328, 79] width 43 height 11
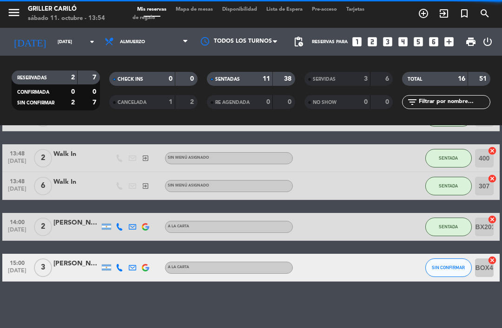
scroll to position [362, 0]
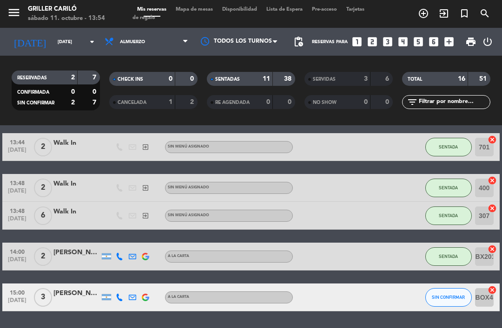
click at [196, 7] on span "Mapa de mesas" at bounding box center [194, 9] width 46 height 5
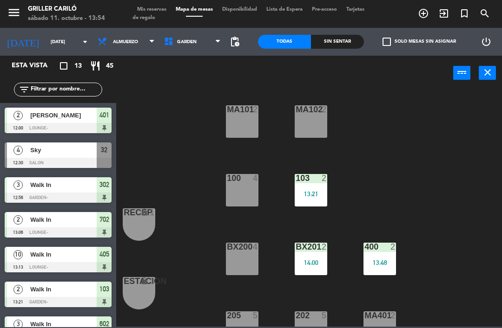
click at [330, 41] on div "Sin sentar" at bounding box center [337, 42] width 53 height 14
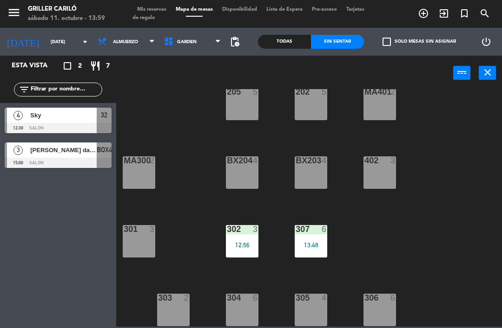
scroll to position [224, 0]
click at [241, 242] on div "12:56" at bounding box center [242, 245] width 33 height 7
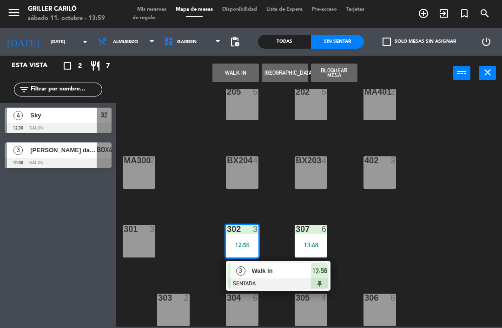
click at [262, 264] on div "Walk In" at bounding box center [281, 270] width 60 height 15
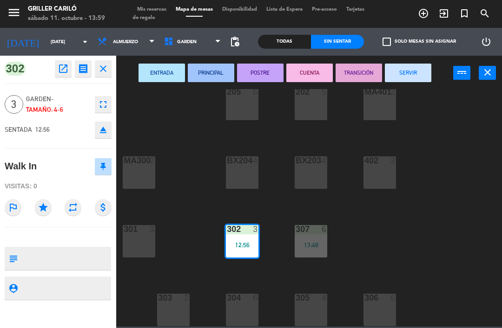
click at [391, 67] on button "SERVIR" at bounding box center [408, 73] width 46 height 19
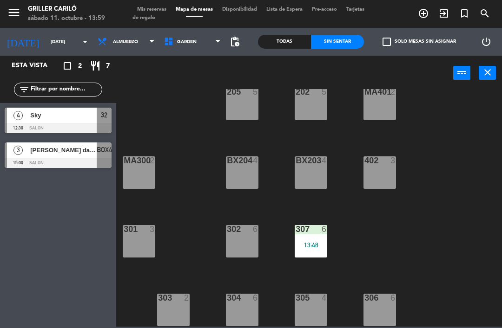
click at [311, 312] on div "305 4" at bounding box center [310, 310] width 33 height 33
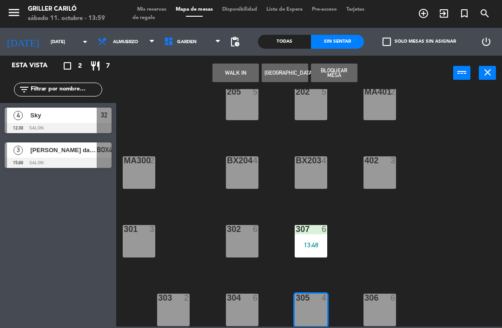
click at [251, 72] on button "WALK IN" at bounding box center [235, 73] width 46 height 19
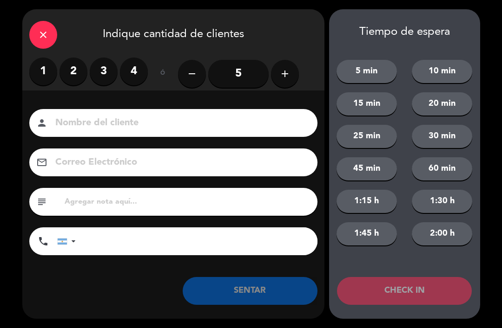
click at [76, 76] on label "2" at bounding box center [73, 72] width 28 height 28
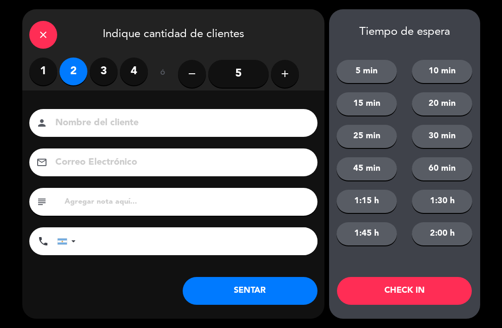
click at [242, 301] on button "SENTAR" at bounding box center [250, 291] width 135 height 28
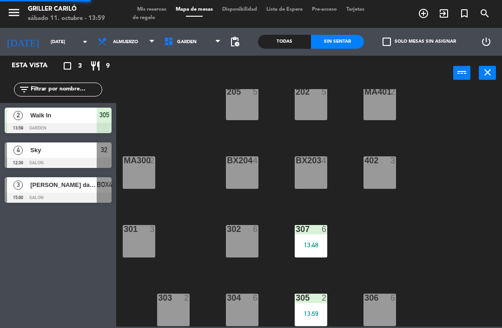
click at [309, 321] on div "305 2 13:59" at bounding box center [310, 310] width 33 height 33
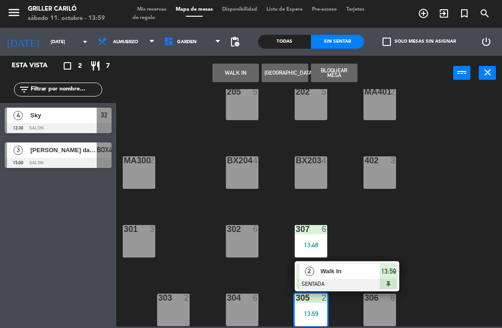
click at [350, 278] on div "Walk In" at bounding box center [350, 271] width 60 height 15
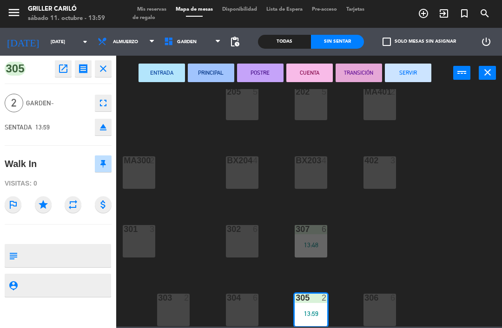
click at [58, 64] on icon "open_in_new" at bounding box center [63, 68] width 11 height 11
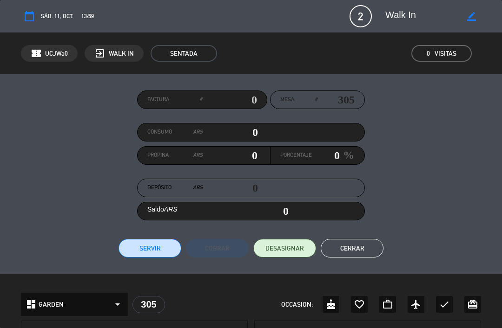
click at [367, 24] on span "2" at bounding box center [360, 16] width 22 height 22
click at [363, 13] on span "2" at bounding box center [360, 16] width 22 height 22
click at [378, 8] on editable-input "border_color" at bounding box center [427, 16] width 107 height 17
click at [361, 16] on span "2" at bounding box center [360, 16] width 22 height 22
click at [362, 11] on span "2" at bounding box center [360, 16] width 22 height 22
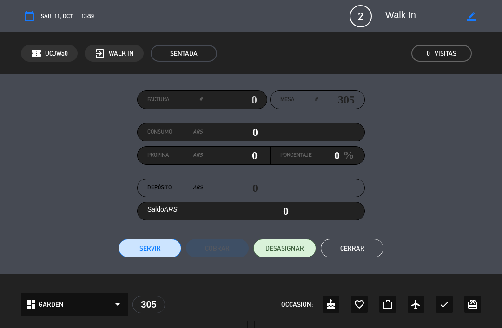
click at [360, 243] on button "Cerrar" at bounding box center [352, 248] width 63 height 19
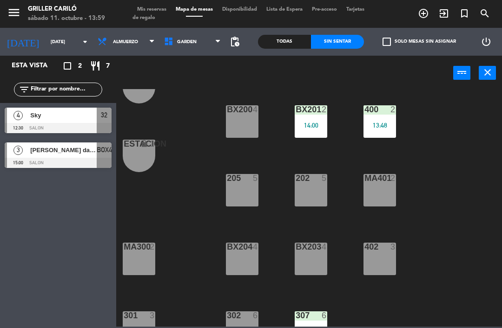
scroll to position [138, 0]
click at [227, 181] on div "205" at bounding box center [227, 178] width 0 height 8
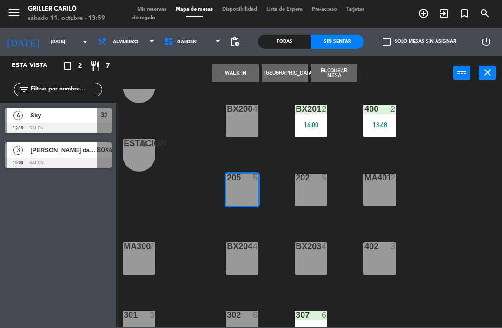
click at [244, 78] on button "WALK IN" at bounding box center [235, 73] width 46 height 19
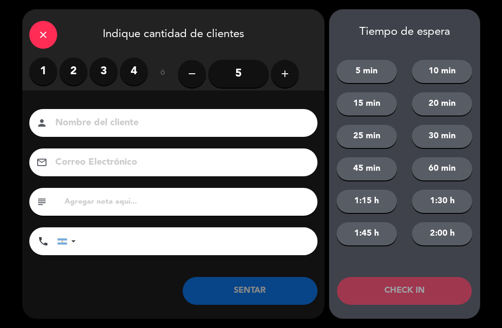
click at [72, 64] on label "2" at bounding box center [73, 72] width 28 height 28
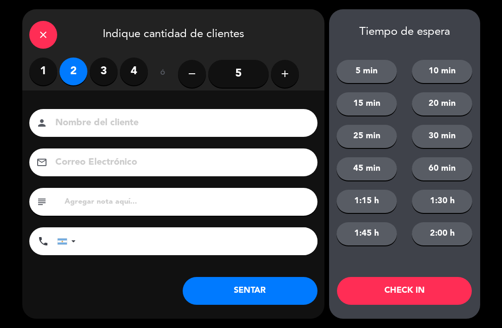
click at [257, 280] on button "SENTAR" at bounding box center [250, 291] width 135 height 28
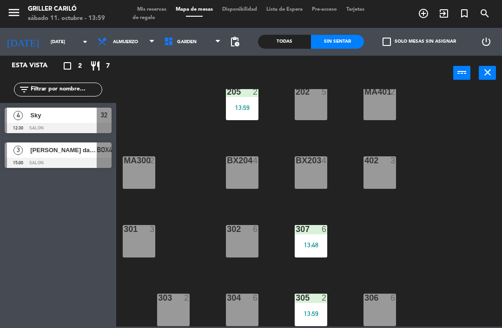
scroll to position [224, 0]
click at [312, 311] on div "13:59" at bounding box center [310, 314] width 33 height 7
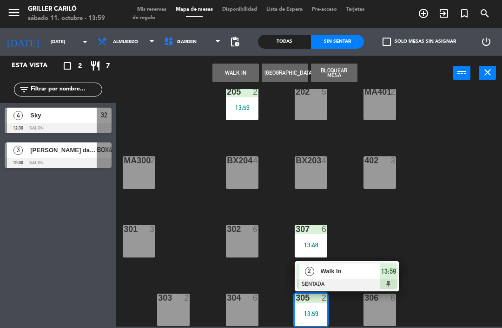
click at [332, 279] on div "Walk In" at bounding box center [350, 271] width 60 height 15
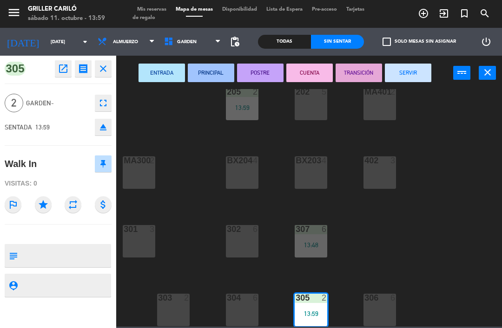
click at [106, 103] on icon "fullscreen" at bounding box center [103, 103] width 11 height 11
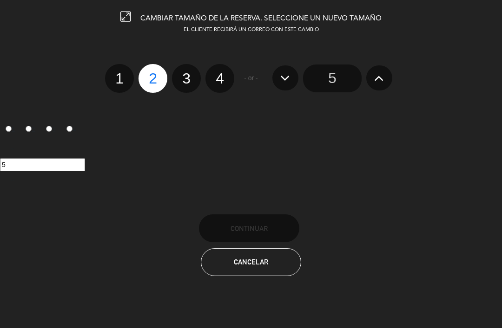
click at [190, 73] on label "3" at bounding box center [186, 78] width 29 height 29
click at [188, 73] on input "3" at bounding box center [185, 70] width 6 height 6
radio input "true"
radio input "false"
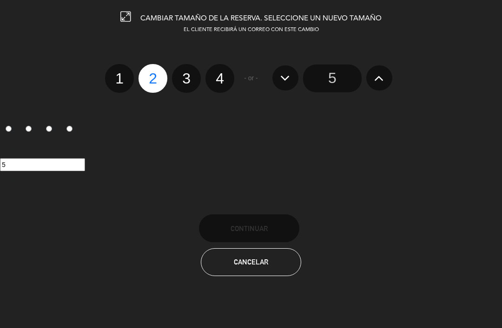
radio input "false"
radio input "true"
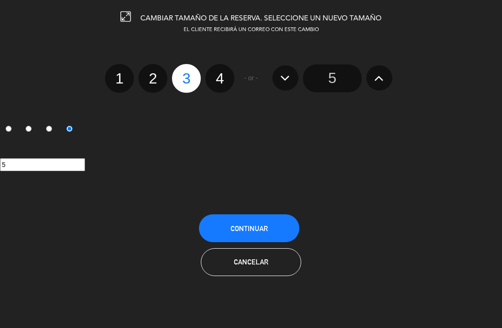
click at [266, 229] on span "Continuar" at bounding box center [248, 229] width 37 height 8
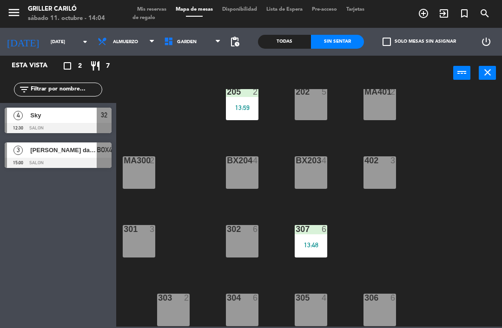
click at [312, 95] on div at bounding box center [310, 92] width 15 height 8
click at [402, 194] on div "MA101 2 MA102 2 103 2 13:21 100 3 13:59 RECEP lock 1 BX200 4 BX201 2 14:00 400 …" at bounding box center [311, 208] width 380 height 238
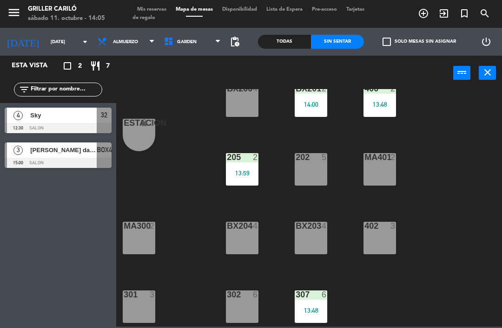
scroll to position [157, 0]
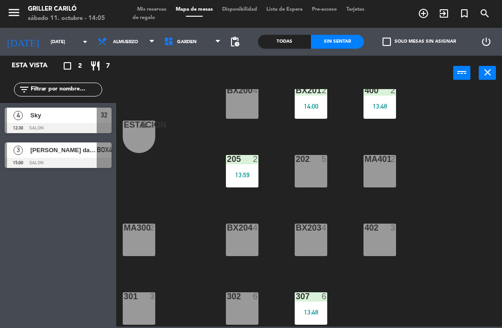
click at [310, 172] on div "202 5" at bounding box center [310, 171] width 33 height 33
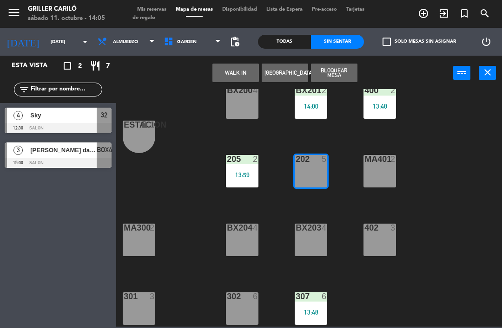
click at [237, 76] on button "WALK IN" at bounding box center [235, 73] width 46 height 19
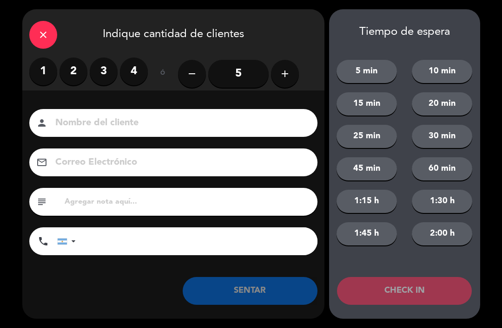
click at [106, 71] on label "3" at bounding box center [104, 72] width 28 height 28
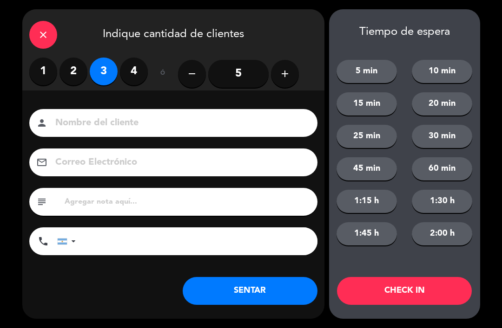
click at [266, 282] on button "SENTAR" at bounding box center [250, 291] width 135 height 28
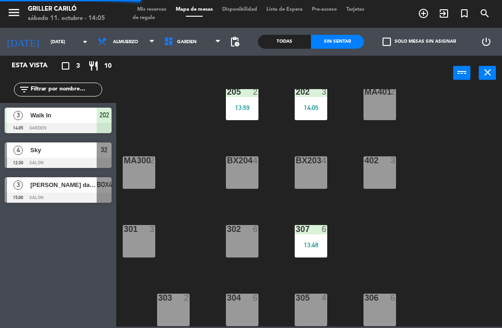
scroll to position [224, 0]
click at [172, 311] on div "303 2" at bounding box center [173, 310] width 33 height 33
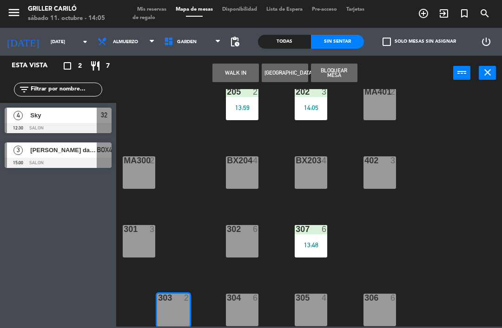
click at [245, 70] on button "WALK IN" at bounding box center [235, 73] width 46 height 19
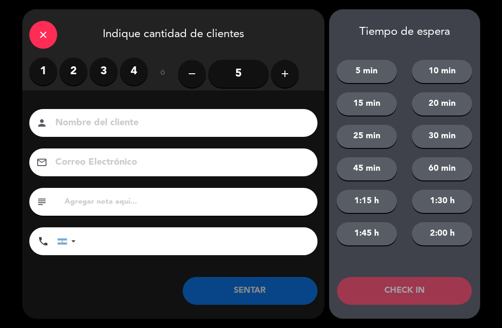
click at [43, 72] on label "1" at bounding box center [43, 72] width 28 height 28
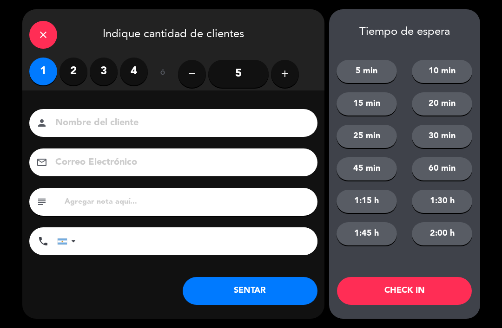
click at [267, 290] on button "SENTAR" at bounding box center [250, 291] width 135 height 28
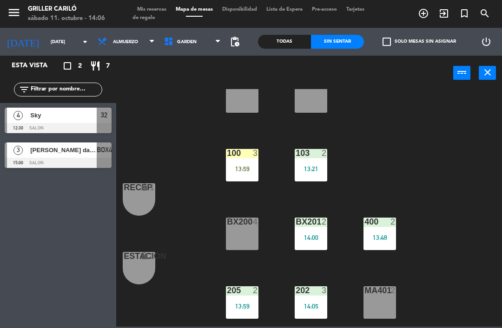
scroll to position [27, 0]
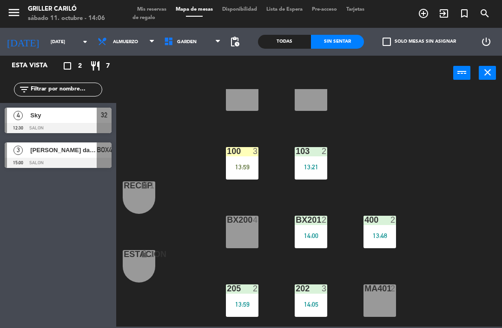
click at [235, 161] on div "100 3 13:59" at bounding box center [242, 163] width 33 height 33
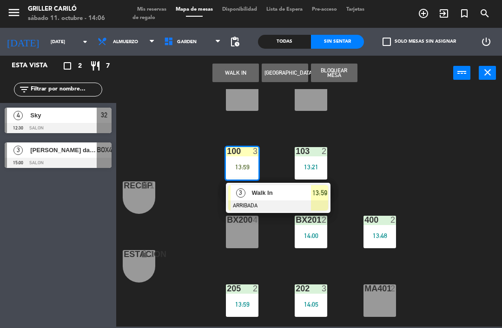
click at [297, 199] on div "Walk In" at bounding box center [281, 192] width 60 height 15
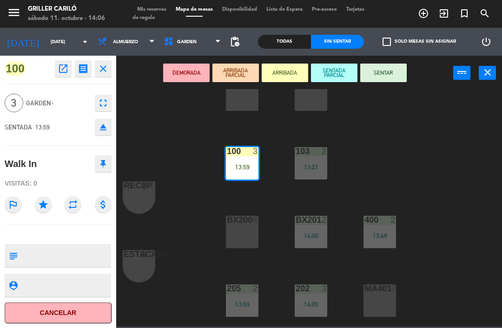
click at [393, 69] on button "SENTAR" at bounding box center [383, 73] width 46 height 19
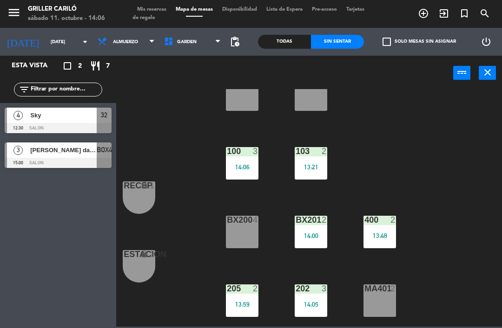
click at [241, 164] on div "14:06" at bounding box center [242, 167] width 33 height 7
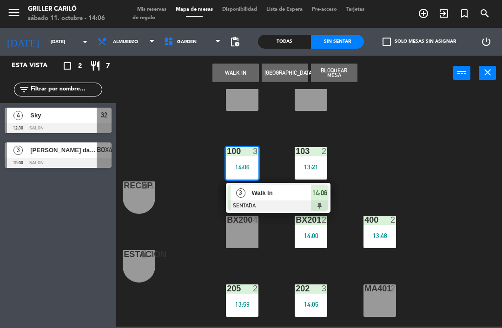
click at [259, 198] on span "Walk In" at bounding box center [281, 193] width 59 height 10
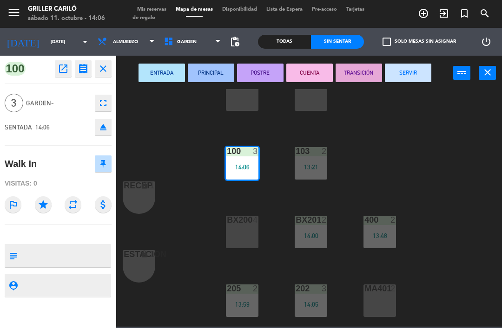
click at [416, 68] on button "SERVIR" at bounding box center [408, 73] width 46 height 19
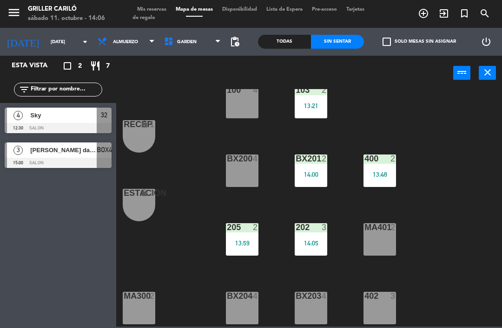
scroll to position [81, 0]
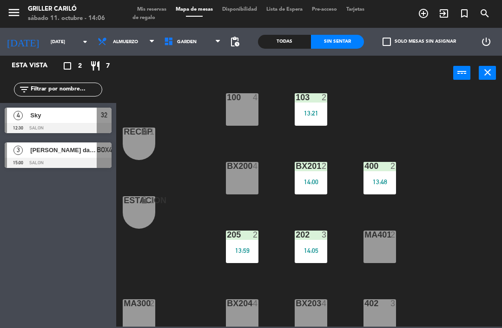
click at [177, 42] on span "GARDEN" at bounding box center [187, 41] width 20 height 5
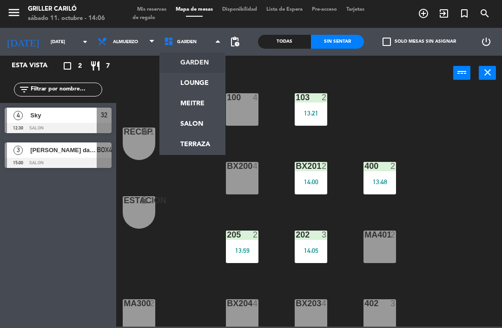
click at [219, 70] on ng-component "menu Griller Cariló [DATE] 11. octubre - 14:06 Mis reservas Mapa de mesas Dispo…" at bounding box center [251, 163] width 502 height 327
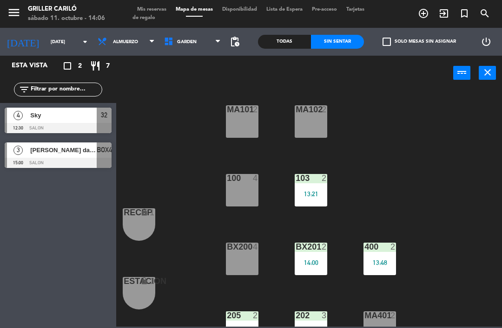
click at [199, 38] on span "GARDEN" at bounding box center [192, 42] width 66 height 20
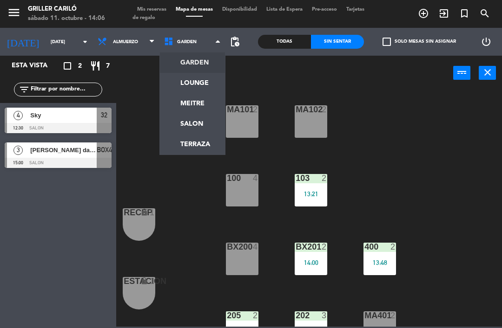
click at [199, 90] on ng-component "menu Griller Cariló [DATE] 11. octubre - 14:06 Mis reservas Mapa de mesas Dispo…" at bounding box center [251, 163] width 502 height 327
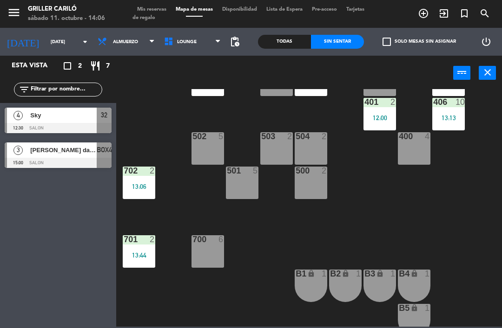
scroll to position [214, 0]
click at [147, 236] on div "2" at bounding box center [154, 240] width 15 height 8
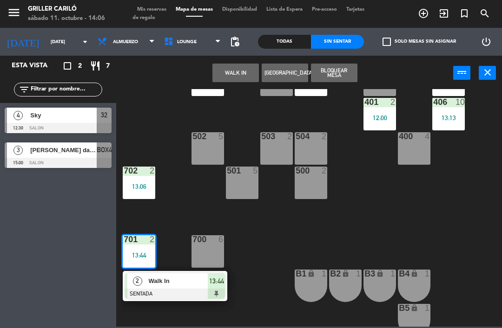
click at [144, 178] on div "702 2 13:06" at bounding box center [139, 183] width 33 height 33
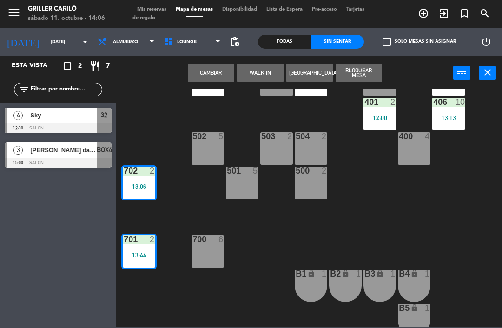
click at [136, 183] on div "13:06" at bounding box center [139, 186] width 33 height 7
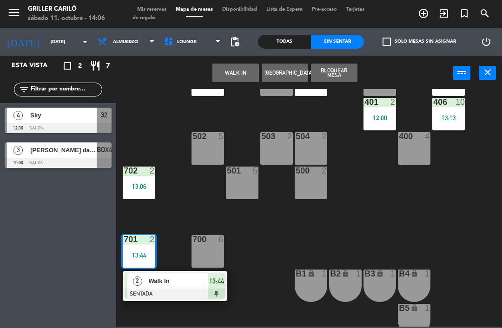
click at [140, 249] on div "701 2 13:44" at bounding box center [139, 252] width 33 height 33
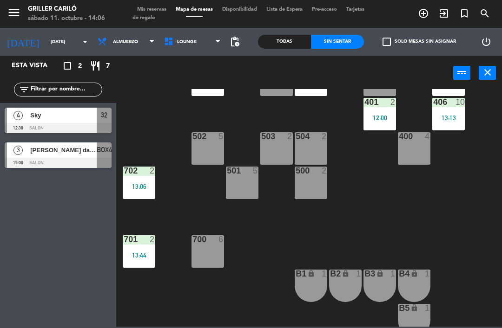
click at [146, 171] on div at bounding box center [138, 171] width 15 height 8
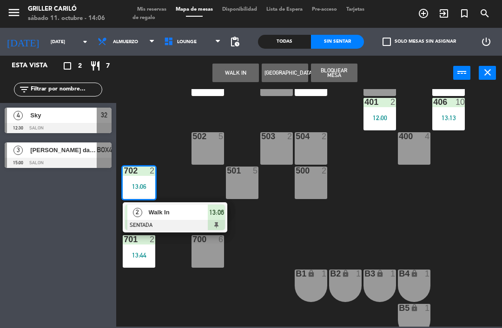
click at [180, 213] on span "Walk In" at bounding box center [178, 213] width 59 height 10
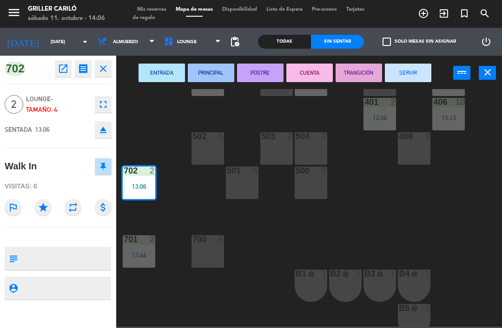
click at [416, 74] on button "SERVIR" at bounding box center [408, 73] width 46 height 19
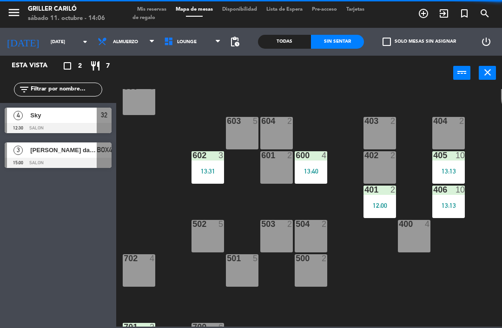
scroll to position [125, 0]
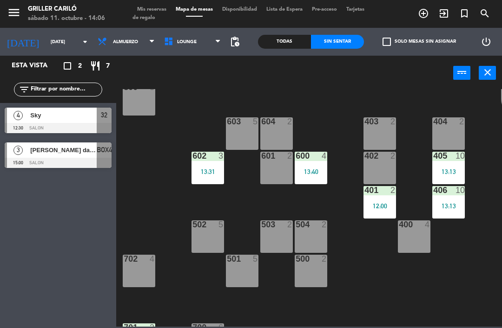
click at [416, 236] on div "400 4" at bounding box center [414, 237] width 33 height 33
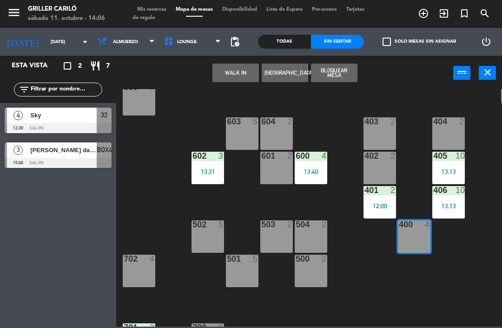
click at [250, 80] on button "WALK IN" at bounding box center [235, 73] width 46 height 19
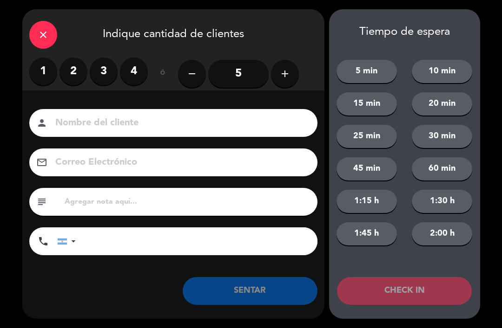
click at [106, 83] on label "3" at bounding box center [104, 72] width 28 height 28
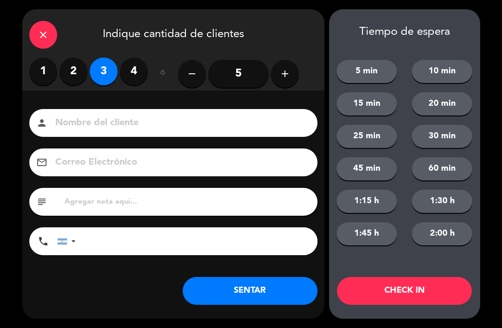
click at [273, 290] on button "SENTAR" at bounding box center [250, 291] width 135 height 28
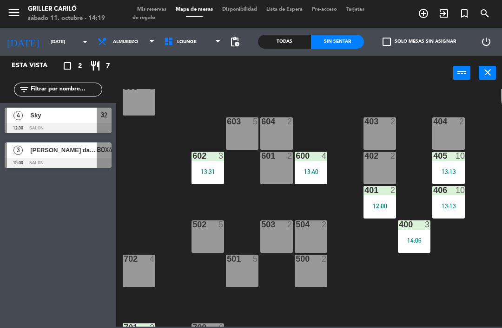
click at [203, 40] on span "LOUNGE" at bounding box center [192, 42] width 66 height 20
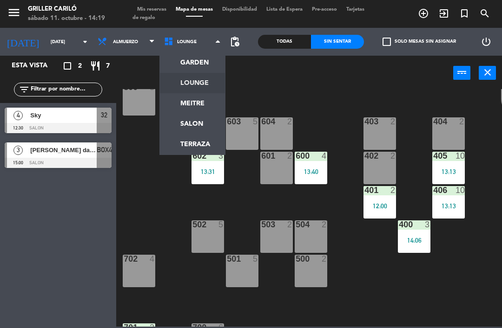
click at [189, 63] on ng-component "menu Griller Cariló [DATE] 11. octubre - 14:19 Mis reservas Mapa de mesas Dispo…" at bounding box center [251, 163] width 502 height 327
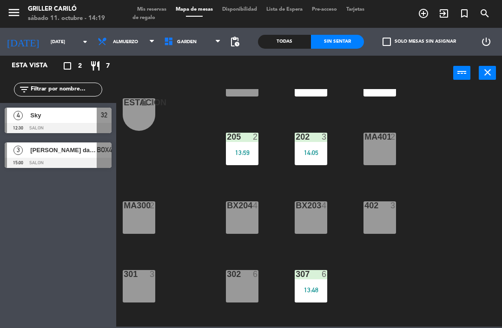
scroll to position [177, 0]
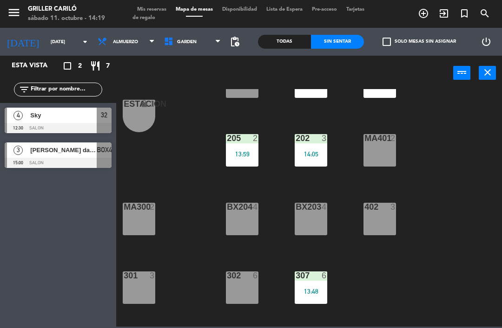
click at [245, 287] on div "302 6" at bounding box center [242, 288] width 33 height 33
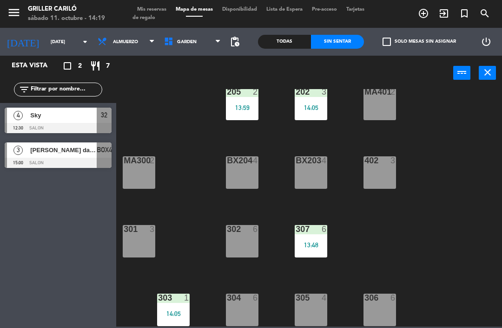
scroll to position [224, 0]
click at [242, 244] on div "302 6" at bounding box center [242, 241] width 33 height 33
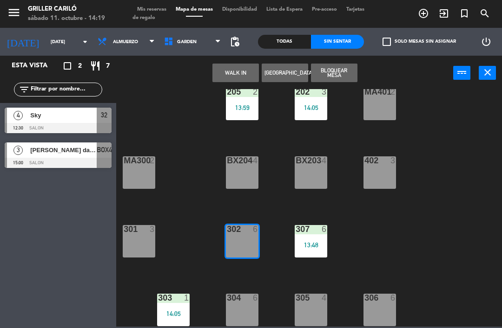
click at [243, 73] on button "WALK IN" at bounding box center [235, 73] width 46 height 19
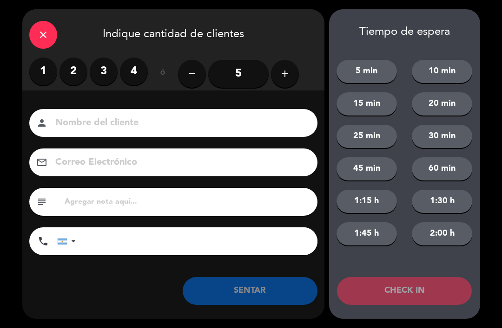
click at [292, 80] on button "add" at bounding box center [285, 74] width 28 height 28
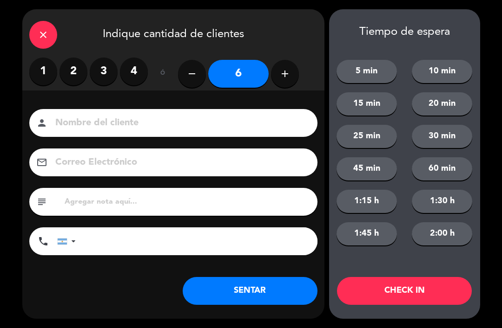
click at [269, 301] on button "SENTAR" at bounding box center [250, 291] width 135 height 28
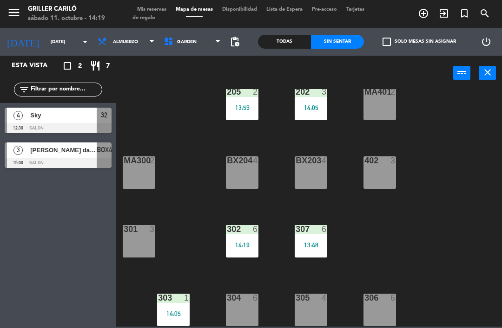
click at [383, 306] on div "306 6" at bounding box center [379, 310] width 33 height 33
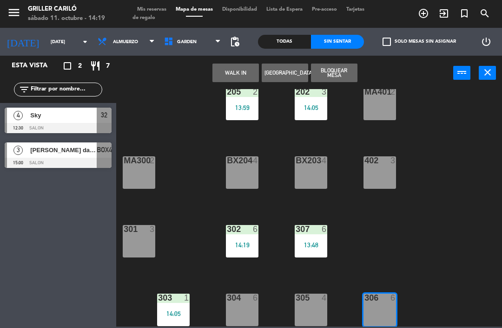
click at [374, 306] on div "306 6" at bounding box center [379, 310] width 33 height 33
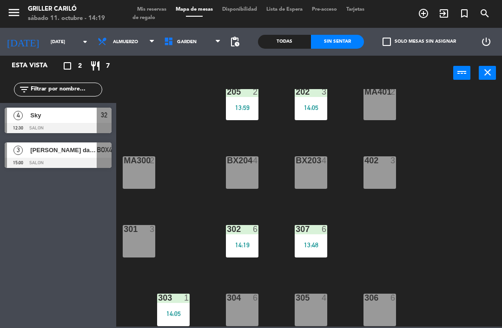
click at [372, 294] on div at bounding box center [379, 298] width 15 height 8
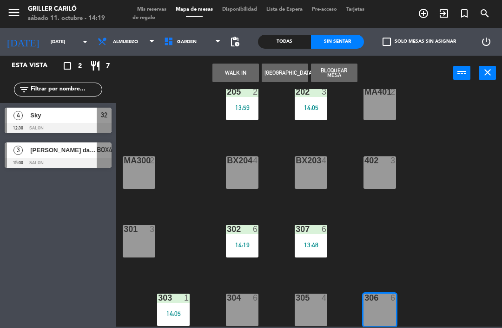
click at [241, 70] on button "WALK IN" at bounding box center [235, 73] width 46 height 19
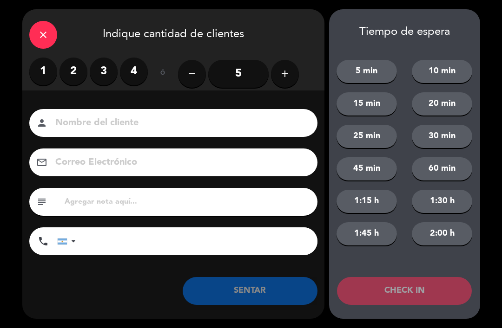
click at [139, 67] on label "4" at bounding box center [134, 72] width 28 height 28
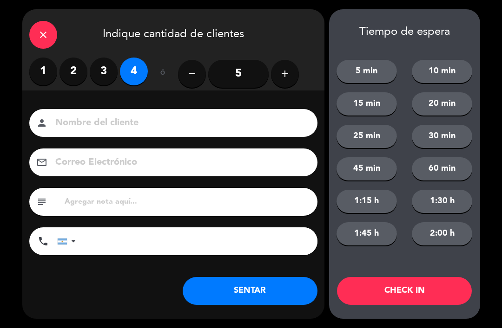
click at [273, 292] on button "SENTAR" at bounding box center [250, 291] width 135 height 28
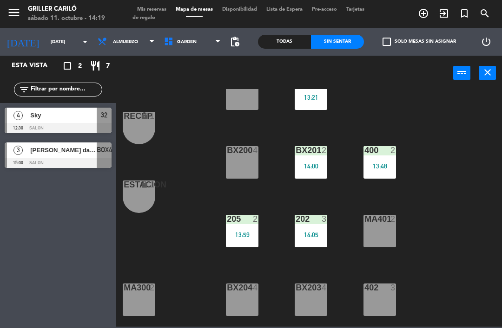
scroll to position [97, 0]
click at [196, 43] on span "GARDEN" at bounding box center [192, 42] width 66 height 20
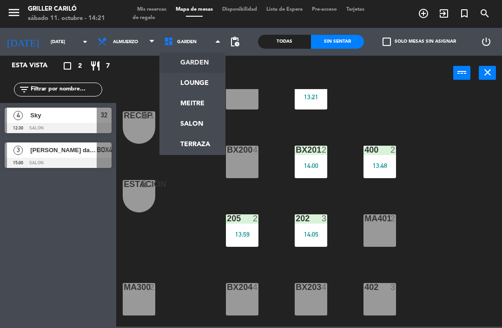
click at [200, 79] on ng-component "menu Griller Cariló [DATE] 11. octubre - 14:21 Mis reservas Mapa de mesas Dispo…" at bounding box center [251, 163] width 502 height 327
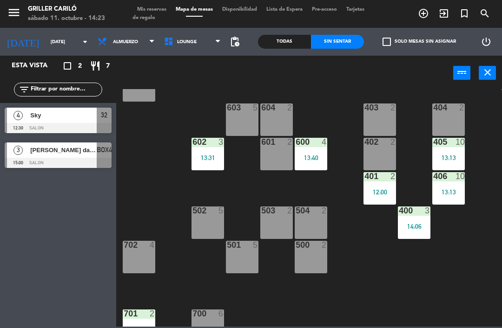
scroll to position [139, 0]
click at [283, 227] on div "503 2" at bounding box center [276, 223] width 33 height 33
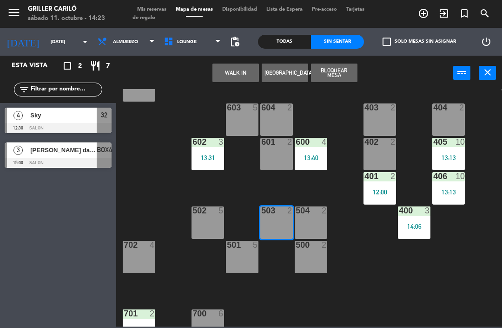
click at [241, 71] on button "WALK IN" at bounding box center [235, 73] width 46 height 19
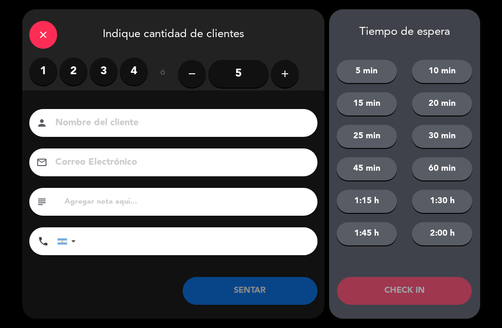
click at [79, 73] on label "2" at bounding box center [73, 72] width 28 height 28
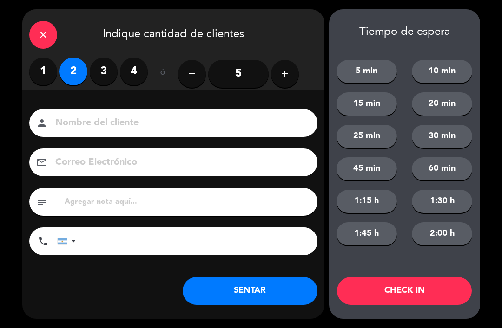
click at [244, 288] on button "SENTAR" at bounding box center [250, 291] width 135 height 28
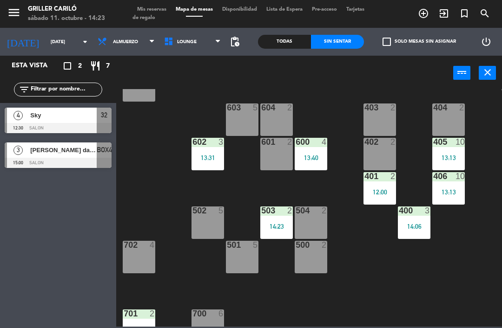
click at [62, 124] on div at bounding box center [58, 128] width 107 height 10
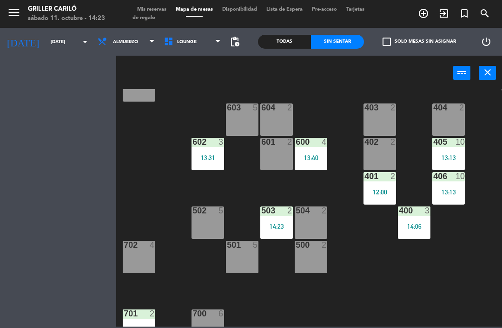
scroll to position [0, 0]
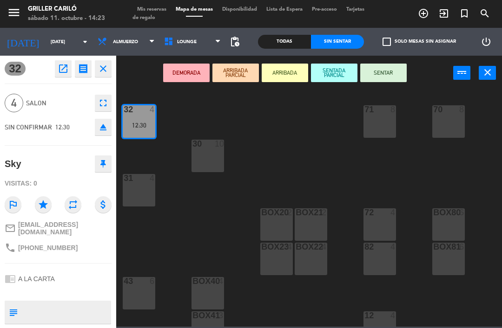
click at [58, 71] on icon "open_in_new" at bounding box center [63, 68] width 11 height 11
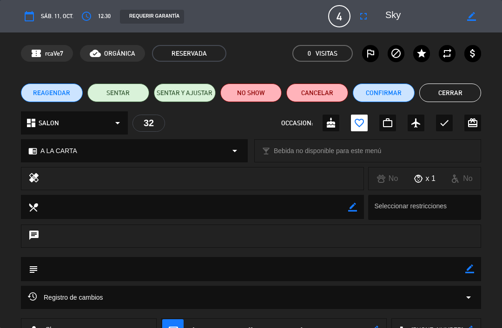
click at [260, 98] on button "NO SHOW" at bounding box center [251, 93] width 62 height 19
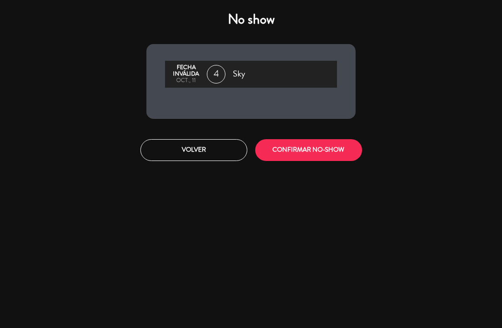
click at [302, 155] on button "CONFIRMAR NO-SHOW" at bounding box center [308, 150] width 107 height 22
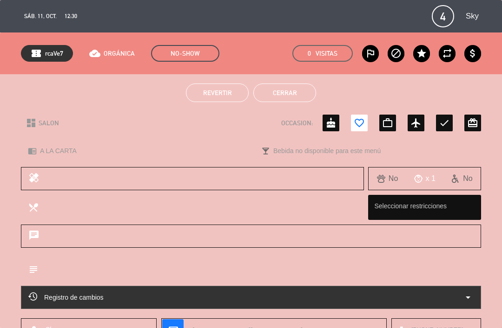
click at [288, 88] on button "Cerrar" at bounding box center [284, 93] width 63 height 19
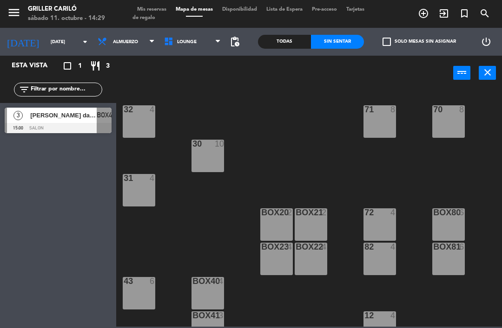
click at [199, 36] on span "LOUNGE" at bounding box center [192, 42] width 66 height 20
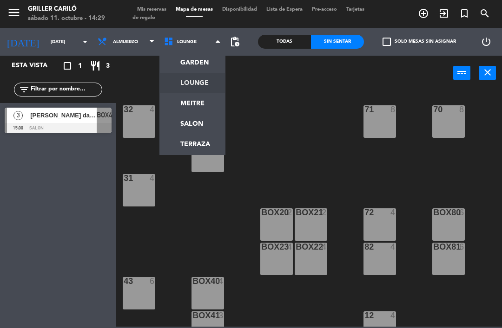
click at [294, 148] on div "32 4 71 8 70 8 30 10 31 4 BOX20 2 BOX21 2 72 4 BOX80 6 BOX23 4 BOX22 4 82 4 BOX…" at bounding box center [311, 208] width 380 height 238
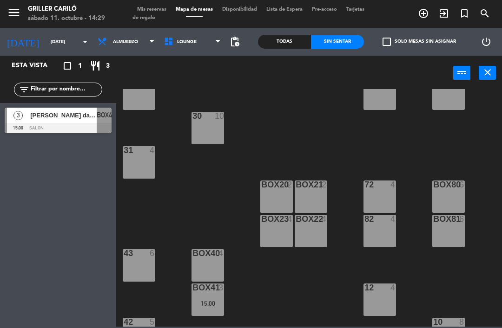
scroll to position [8, 0]
